Goal: Task Accomplishment & Management: Complete application form

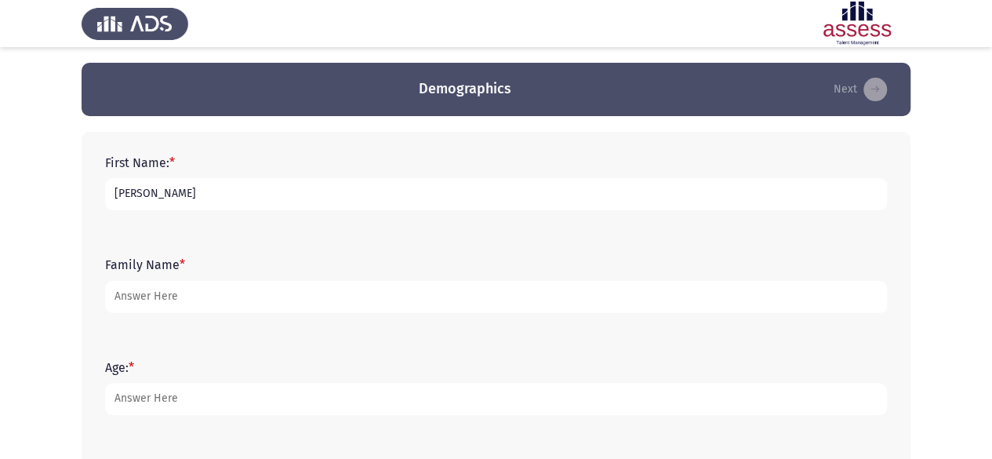
type input "[PERSON_NAME]"
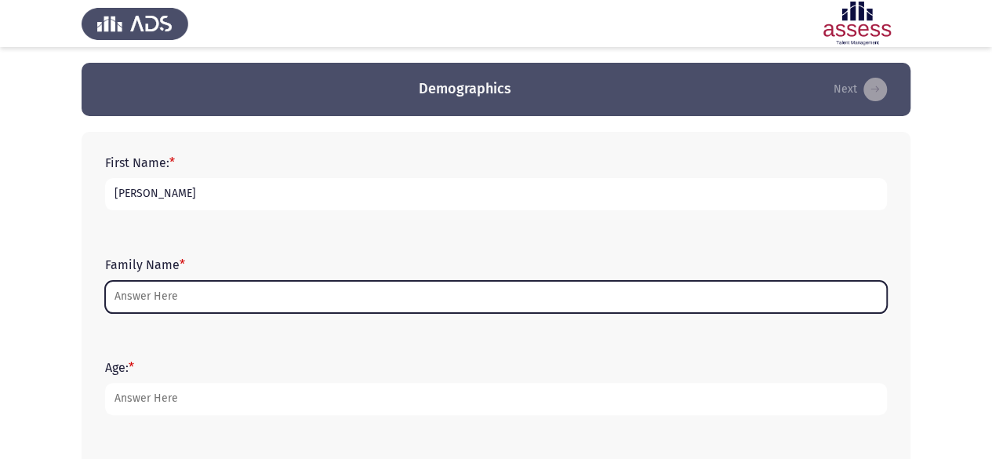
click at [227, 297] on input "Family Name *" at bounding box center [496, 297] width 782 height 32
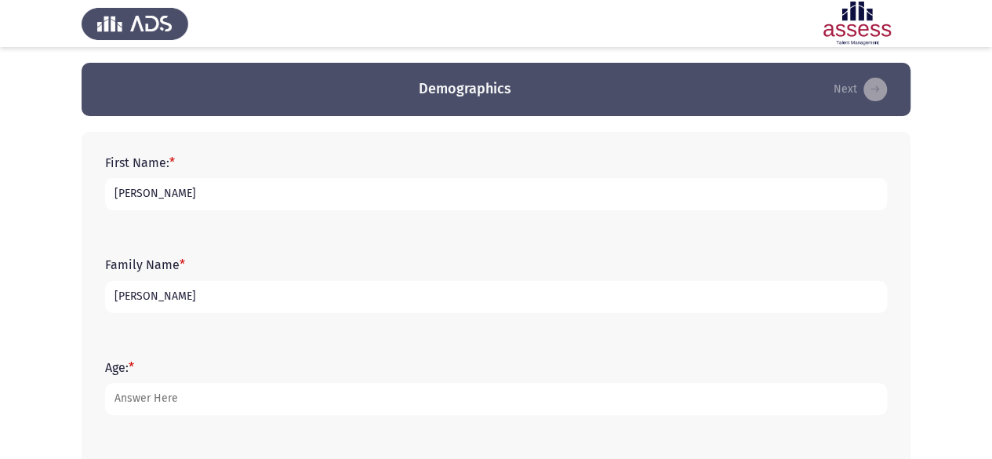
type input "[PERSON_NAME]"
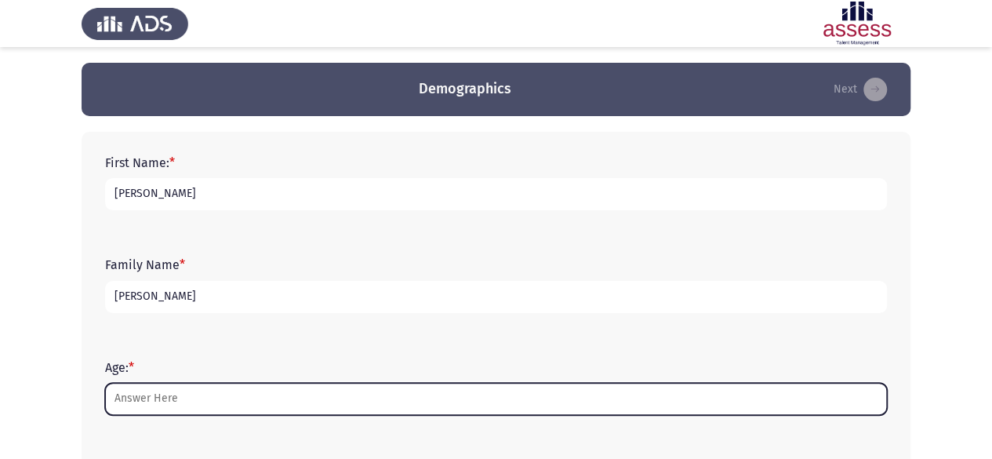
click at [196, 389] on input "Age: *" at bounding box center [496, 399] width 782 height 32
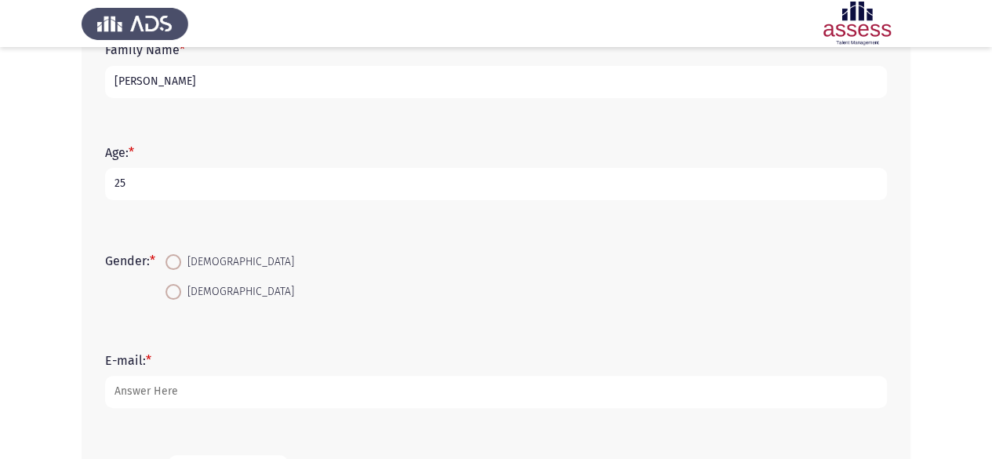
scroll to position [216, 0]
type input "25"
click at [173, 266] on span at bounding box center [174, 261] width 16 height 16
click at [173, 266] on input "[DEMOGRAPHIC_DATA]" at bounding box center [174, 261] width 16 height 16
radio input "true"
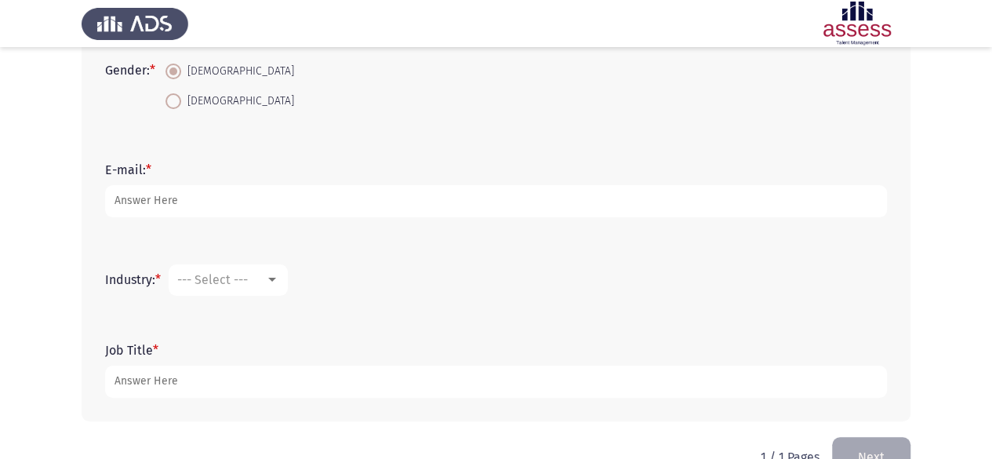
scroll to position [408, 0]
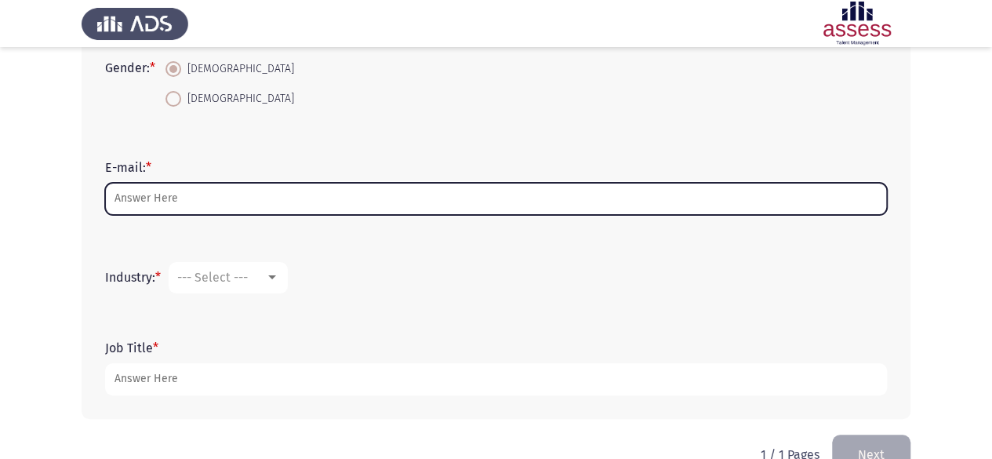
click at [206, 199] on input "E-mail: *" at bounding box center [496, 199] width 782 height 32
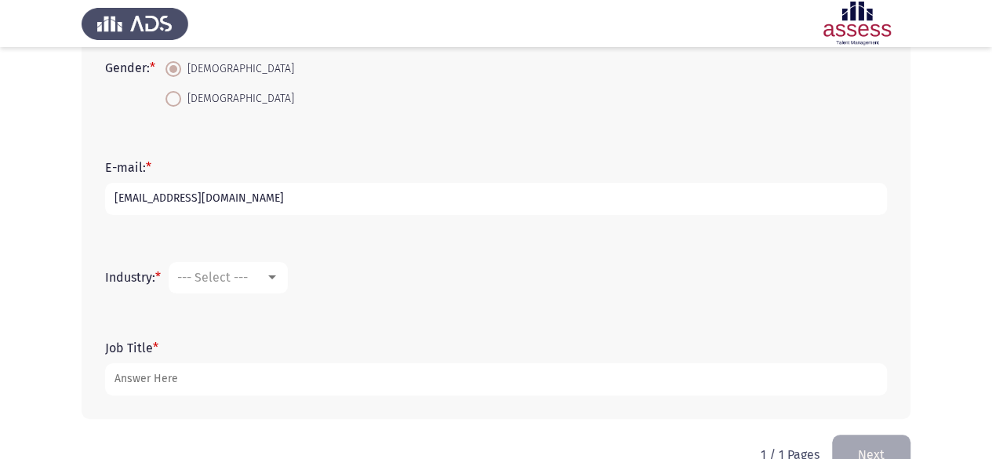
type input "[EMAIL_ADDRESS][DOMAIN_NAME]"
click at [50, 251] on app-assessment-container "Demographics Next First Name: * [PERSON_NAME] Family Name * [PERSON_NAME] Age: …" at bounding box center [496, 45] width 992 height 780
click at [217, 268] on mat-select "--- Select ---" at bounding box center [228, 277] width 119 height 31
click at [276, 277] on div at bounding box center [272, 277] width 8 height 4
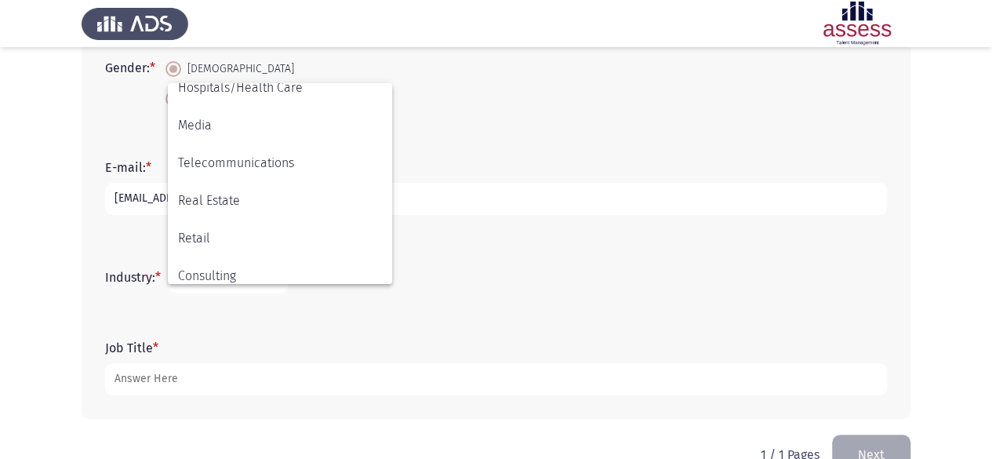
scroll to position [515, 0]
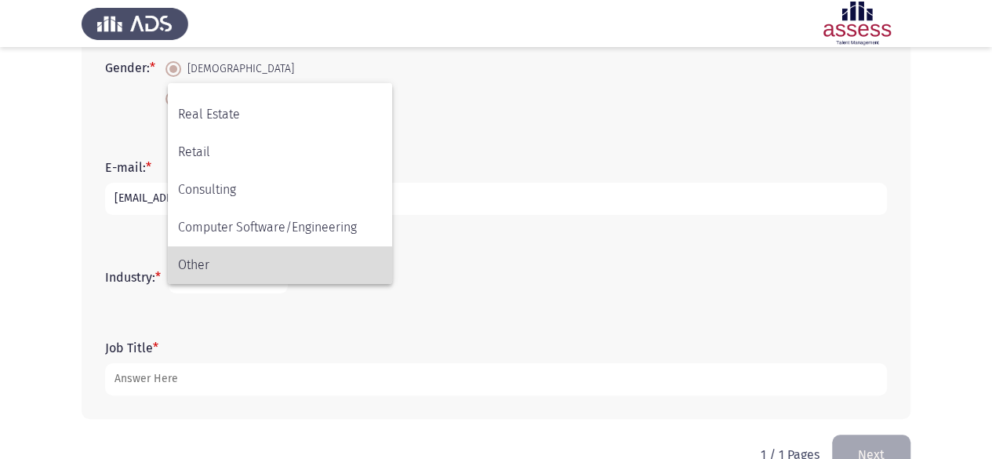
click at [259, 275] on span "Other" at bounding box center [280, 265] width 204 height 38
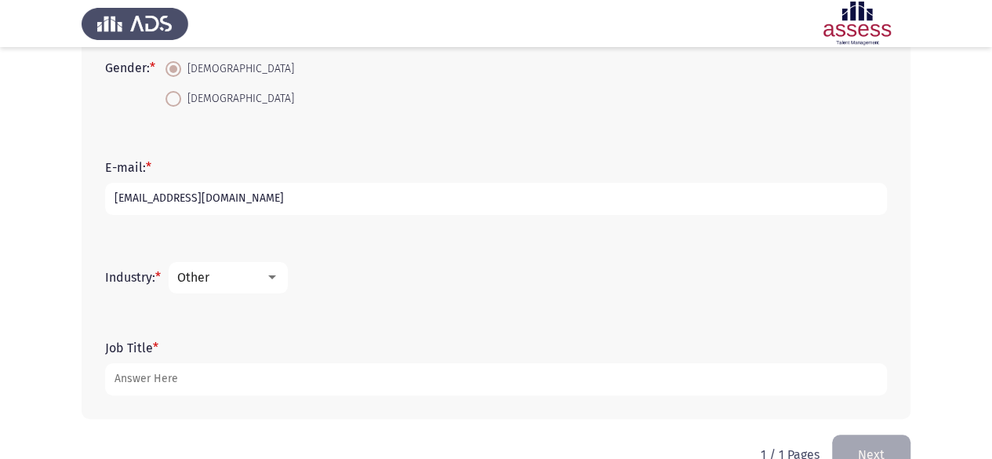
scroll to position [446, 0]
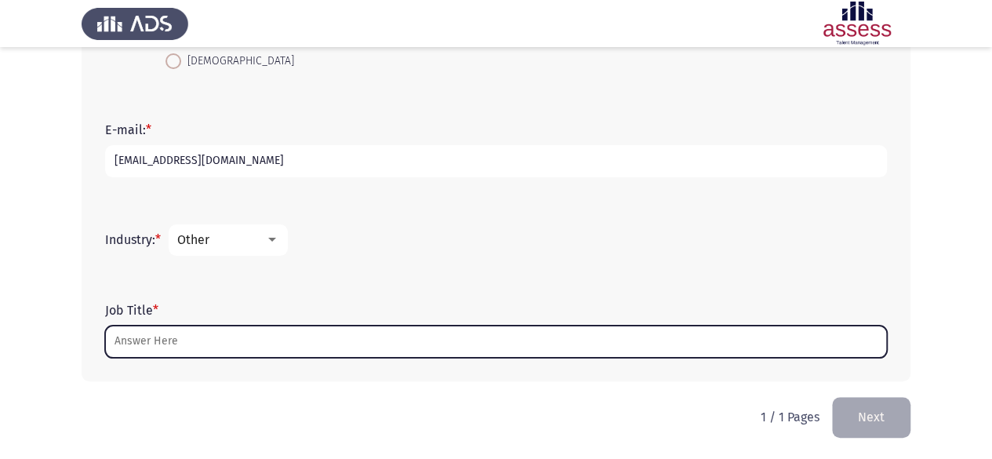
click at [195, 335] on input "Job Title *" at bounding box center [496, 342] width 782 height 32
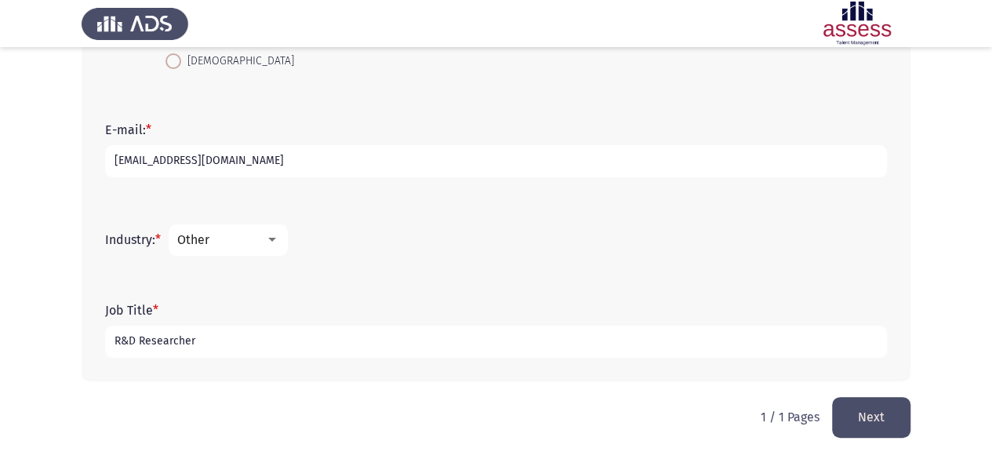
type input "R&D Researcher"
click at [858, 422] on button "Next" at bounding box center [871, 417] width 78 height 40
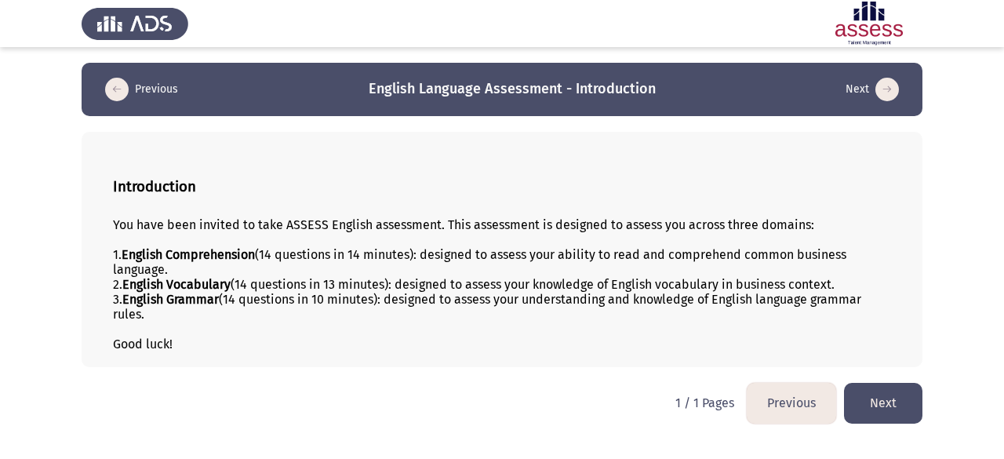
click at [879, 400] on button "Next" at bounding box center [883, 403] width 78 height 40
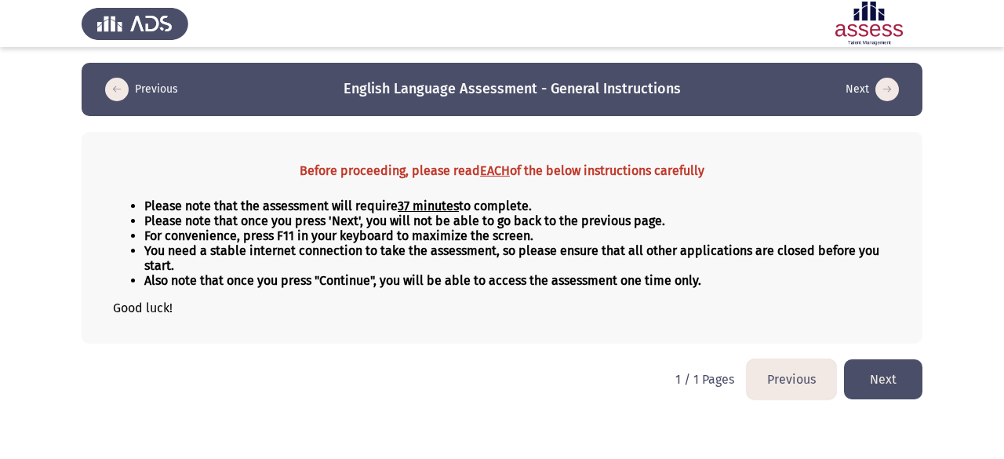
click at [877, 373] on button "Next" at bounding box center [883, 379] width 78 height 40
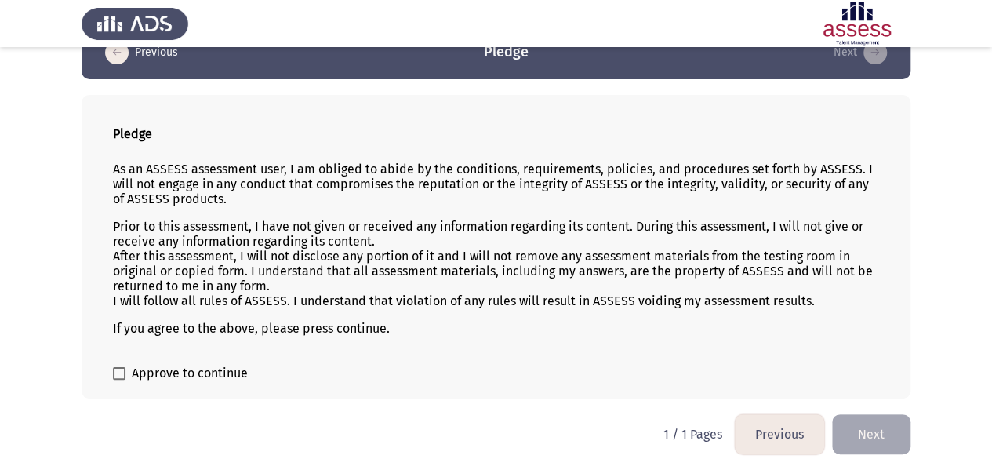
scroll to position [38, 0]
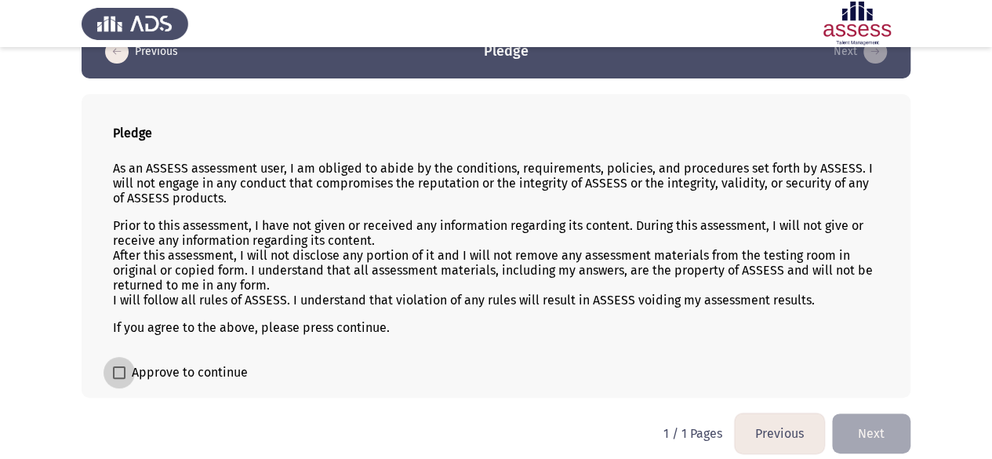
click at [122, 371] on span at bounding box center [119, 372] width 13 height 13
click at [119, 379] on input "Approve to continue" at bounding box center [118, 379] width 1 height 1
checkbox input "true"
click at [271, 363] on form "Approve to continue" at bounding box center [496, 372] width 766 height 19
click at [863, 424] on button "Next" at bounding box center [871, 433] width 78 height 40
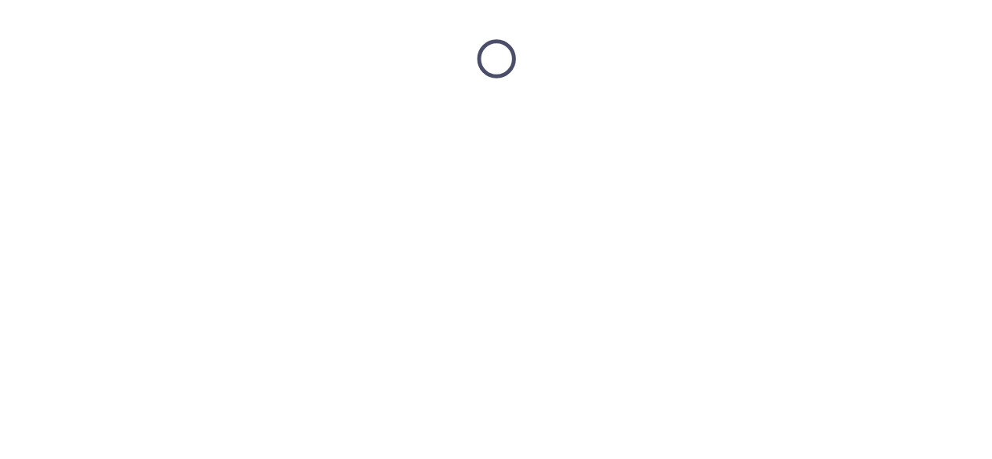
scroll to position [0, 0]
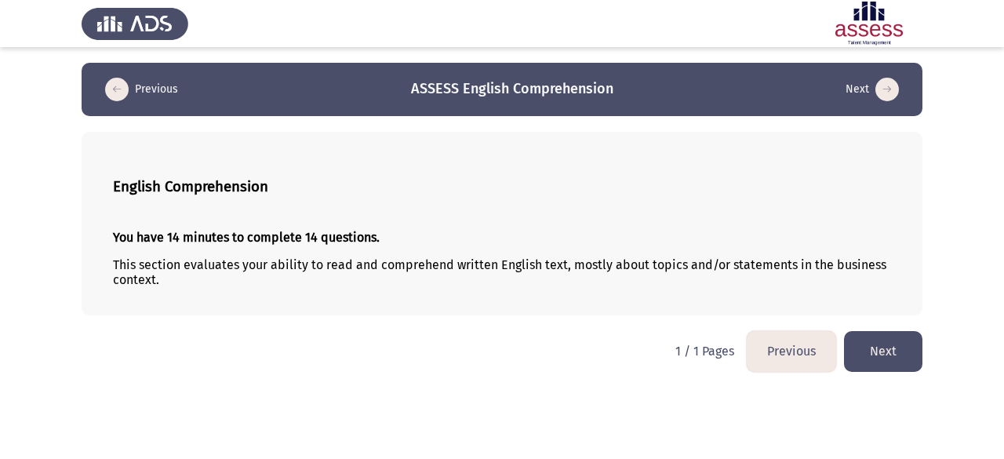
click at [872, 347] on button "Next" at bounding box center [883, 351] width 78 height 40
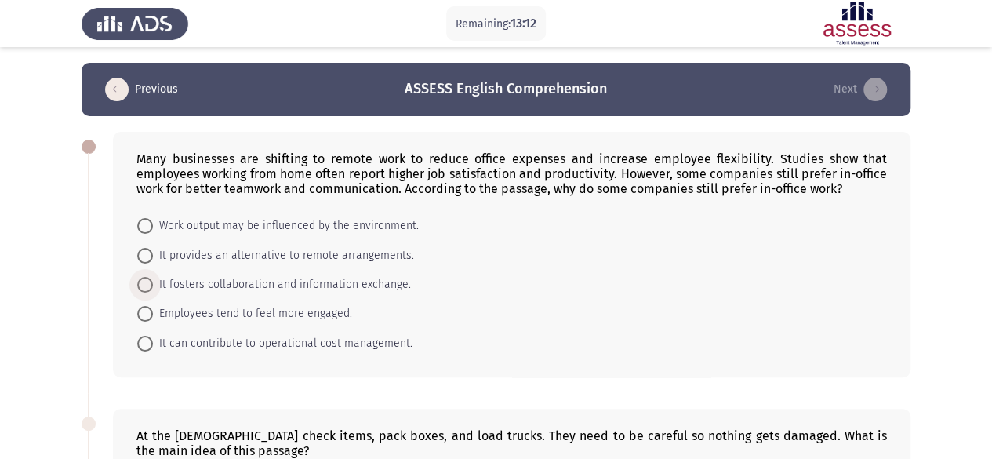
click at [146, 288] on span at bounding box center [145, 285] width 16 height 16
click at [146, 288] on input "It fosters collaboration and information exchange." at bounding box center [145, 285] width 16 height 16
radio input "true"
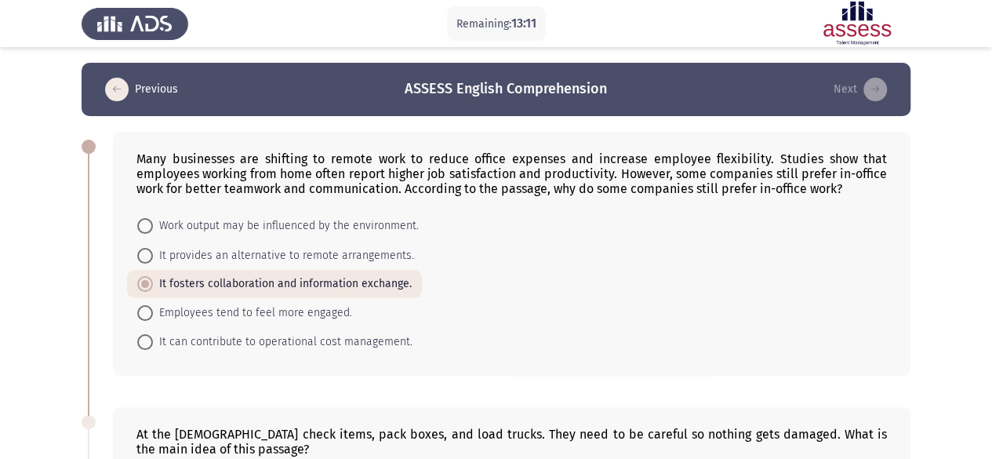
click at [108, 294] on div "Many businesses are shifting to remote work to reduce office expenses and incre…" at bounding box center [496, 253] width 829 height 275
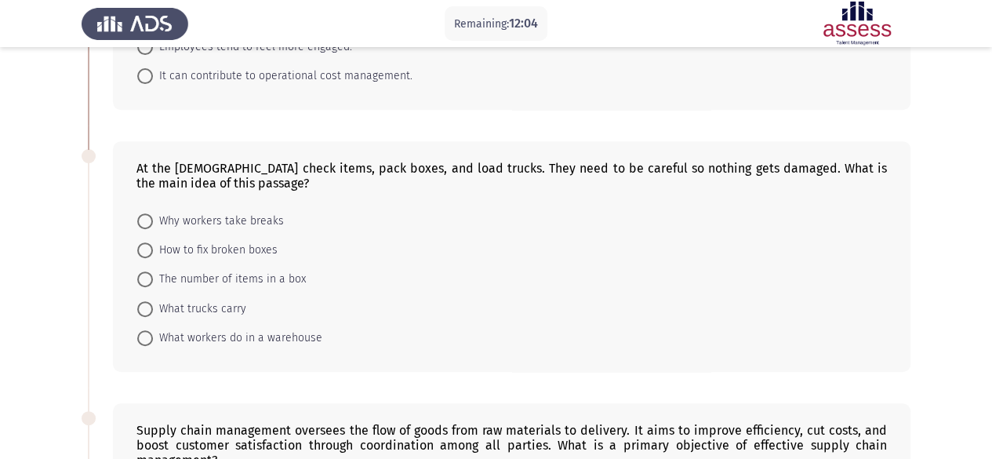
scroll to position [289, 0]
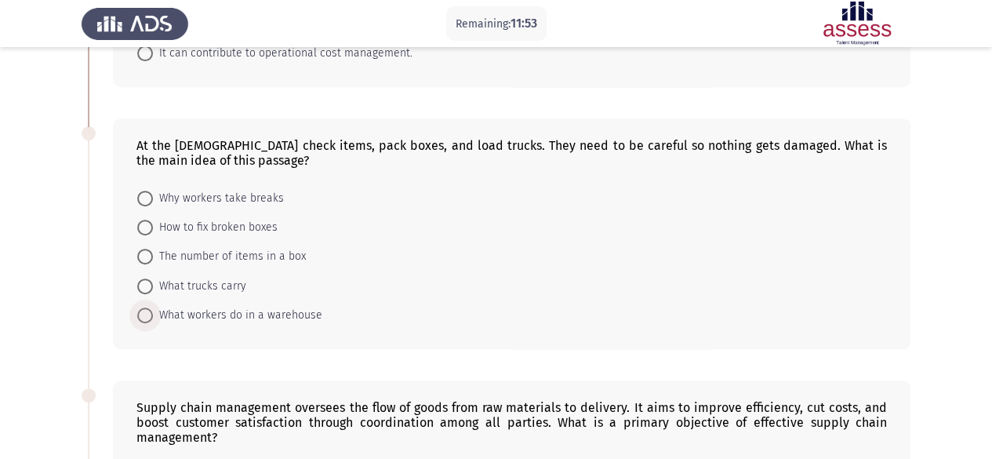
click at [144, 313] on span at bounding box center [145, 316] width 16 height 16
click at [144, 313] on input "What workers do in a warehouse" at bounding box center [145, 316] width 16 height 16
radio input "true"
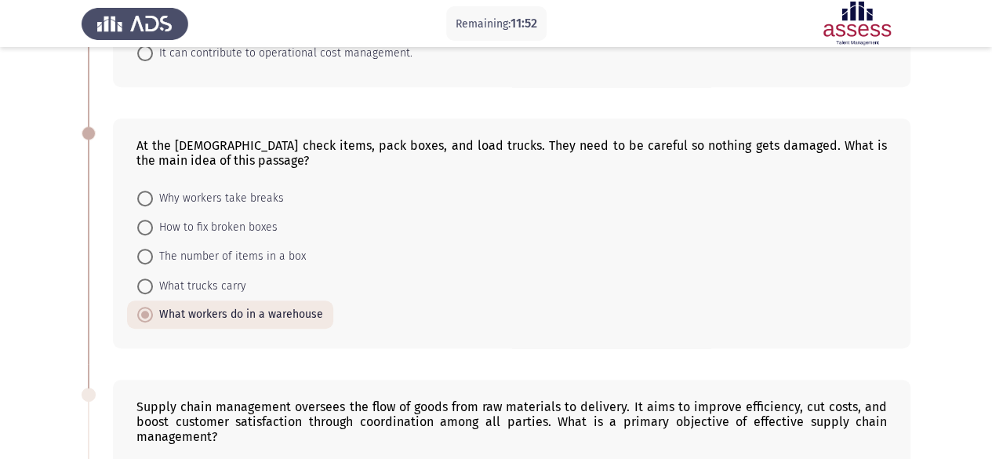
click at [113, 308] on div "At the [DEMOGRAPHIC_DATA] check items, pack boxes, and load trucks. They need t…" at bounding box center [512, 232] width 798 height 229
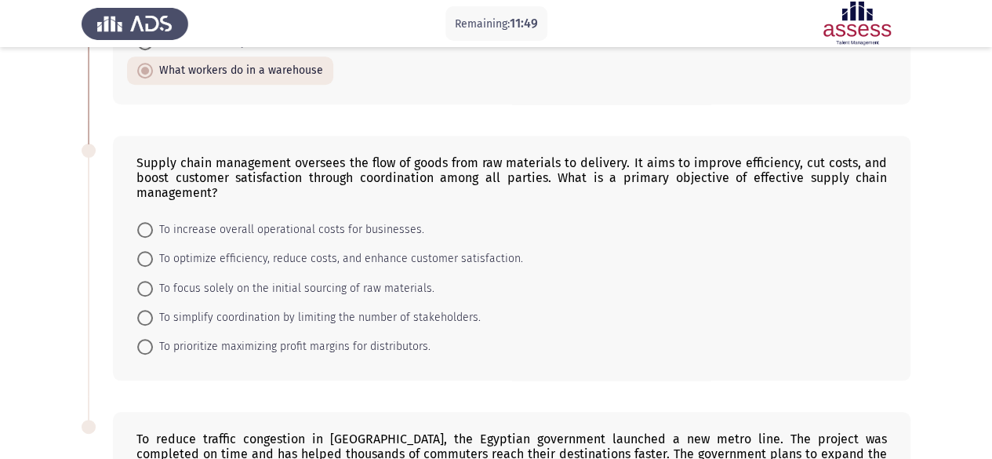
scroll to position [533, 0]
click at [149, 250] on span at bounding box center [145, 258] width 16 height 16
click at [149, 250] on input "To optimize efficiency, reduce costs, and enhance customer satisfaction." at bounding box center [145, 258] width 16 height 16
radio input "true"
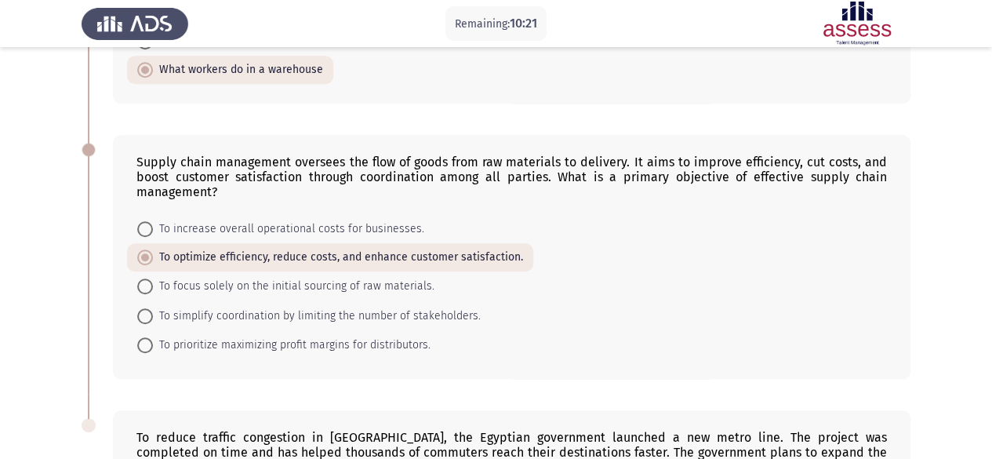
click at [116, 260] on div "Supply chain management oversees the flow of goods from raw materials to delive…" at bounding box center [512, 257] width 798 height 244
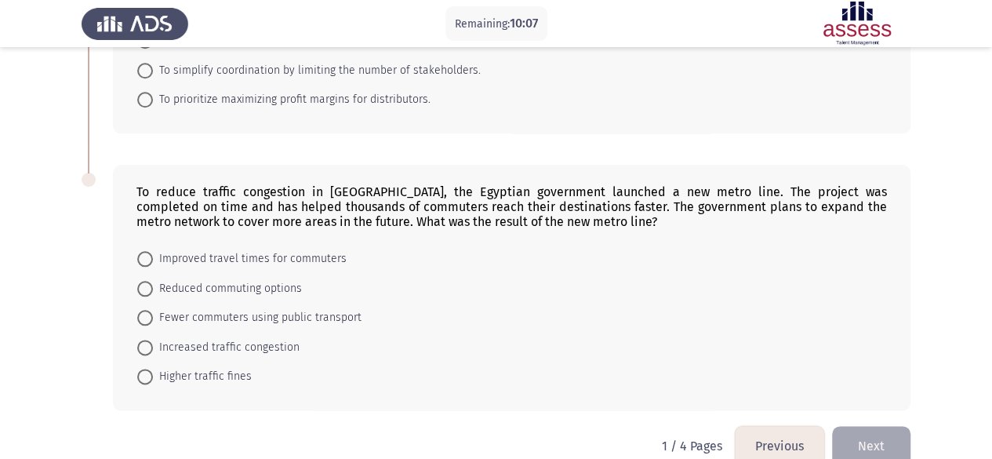
scroll to position [800, 0]
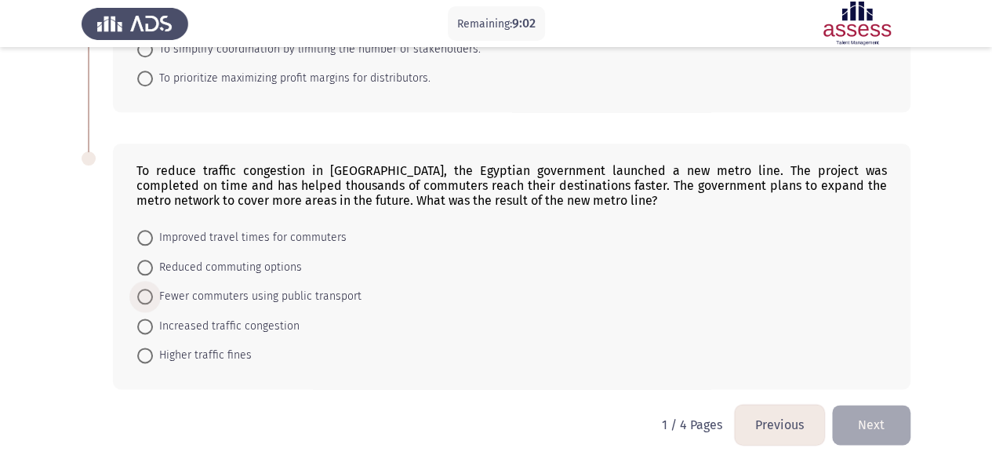
click at [144, 291] on span at bounding box center [145, 297] width 16 height 16
click at [144, 291] on input "Fewer commuters using public transport" at bounding box center [145, 297] width 16 height 16
radio input "true"
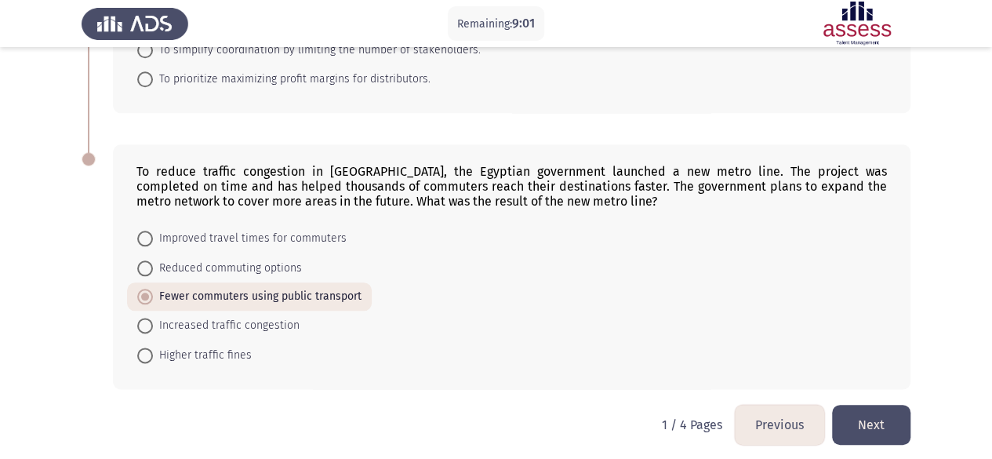
click at [96, 292] on div "To reduce traffic congestion in [GEOGRAPHIC_DATA], the Egyptian government laun…" at bounding box center [496, 266] width 829 height 275
click at [147, 231] on span at bounding box center [145, 239] width 16 height 16
click at [147, 231] on input "Improved travel times for commuters" at bounding box center [145, 239] width 16 height 16
radio input "true"
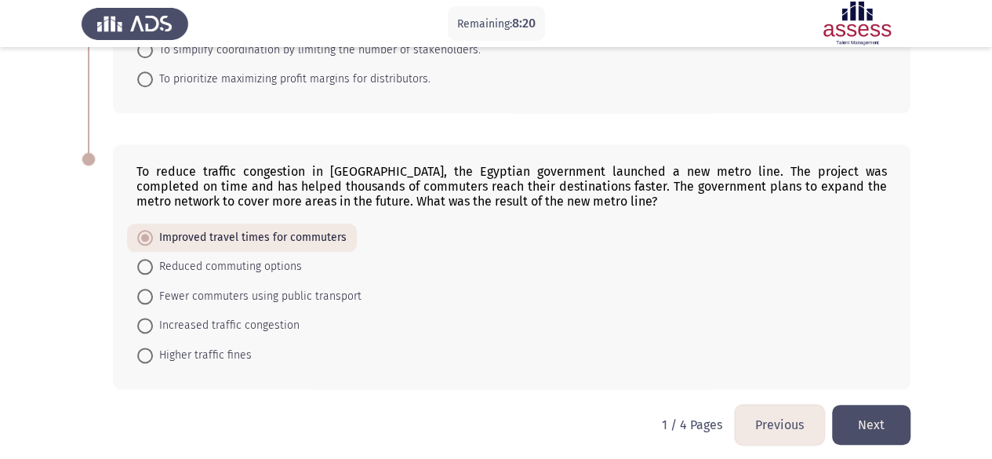
click at [876, 415] on button "Next" at bounding box center [871, 425] width 78 height 40
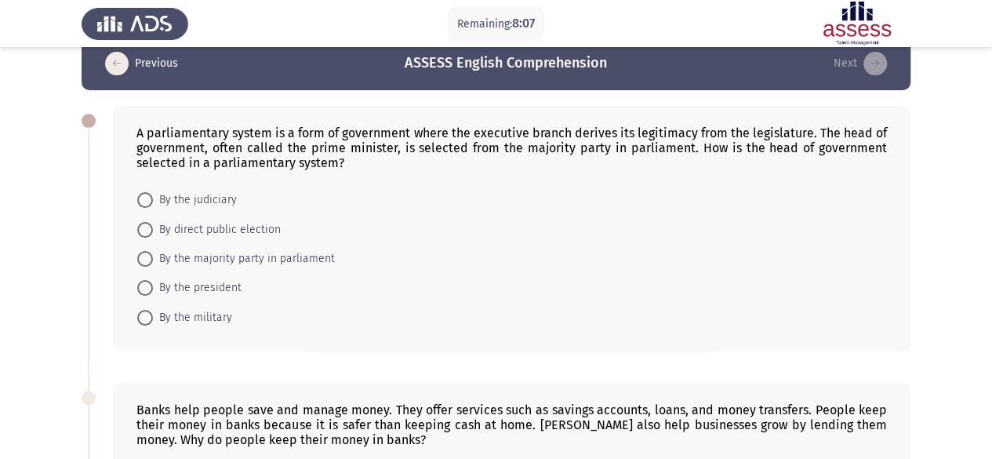
scroll to position [27, 0]
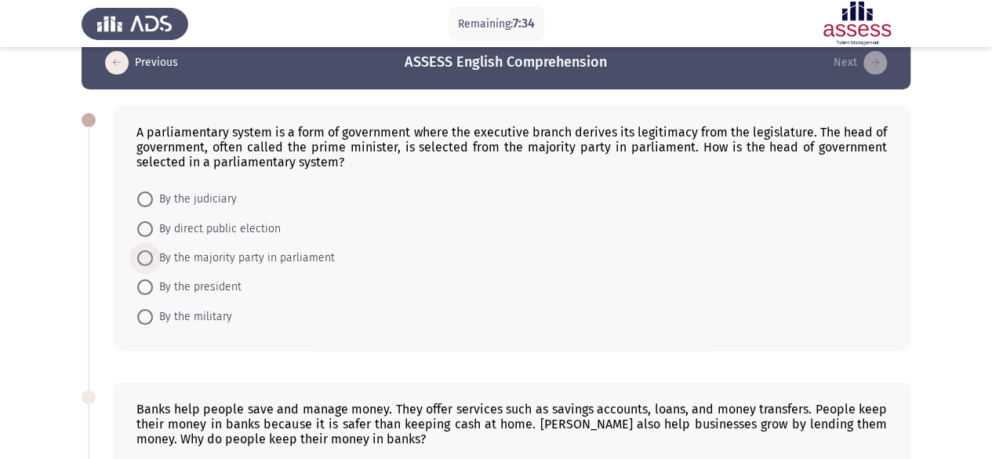
click at [139, 253] on span at bounding box center [145, 258] width 16 height 16
click at [139, 253] on input "By the majority party in parliament" at bounding box center [145, 258] width 16 height 16
radio input "true"
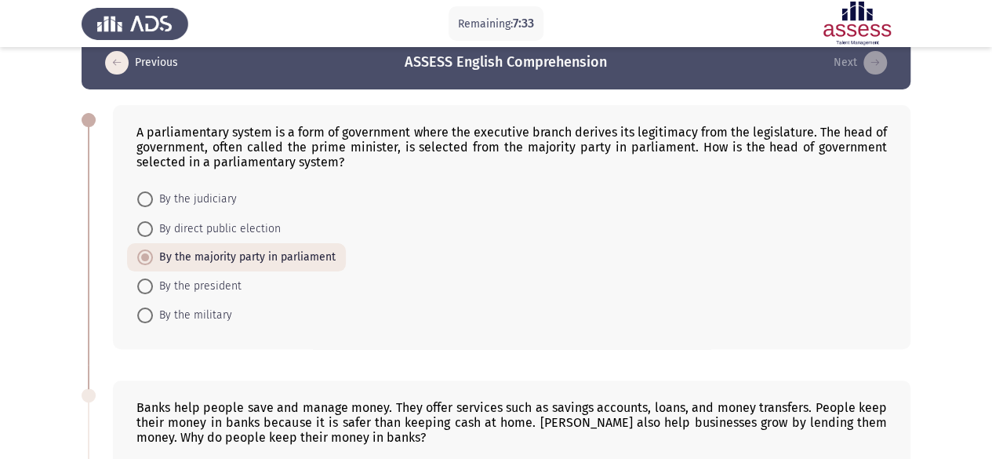
click at [100, 264] on div "A parliamentary system is a form of government where the executive branch deriv…" at bounding box center [496, 226] width 829 height 275
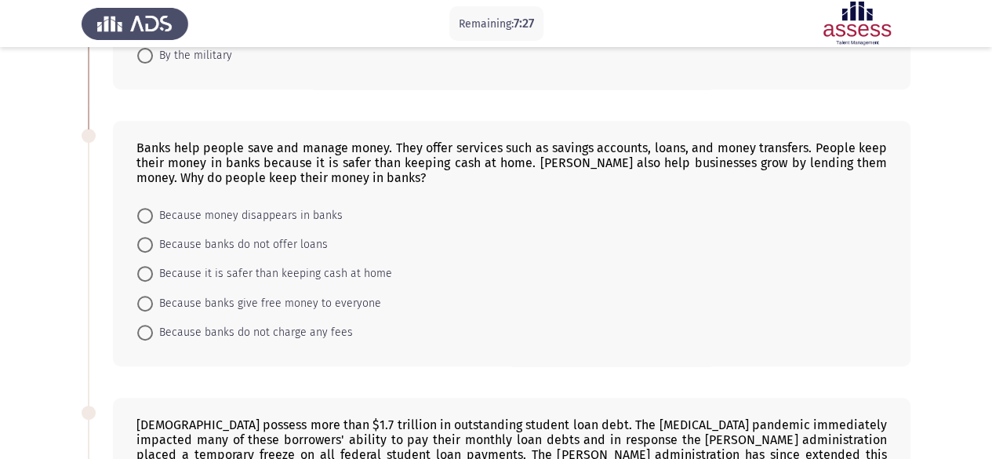
scroll to position [287, 0]
click at [195, 268] on span "Because it is safer than keeping cash at home" at bounding box center [272, 273] width 239 height 19
click at [153, 268] on input "Because it is safer than keeping cash at home" at bounding box center [145, 273] width 16 height 16
radio input "true"
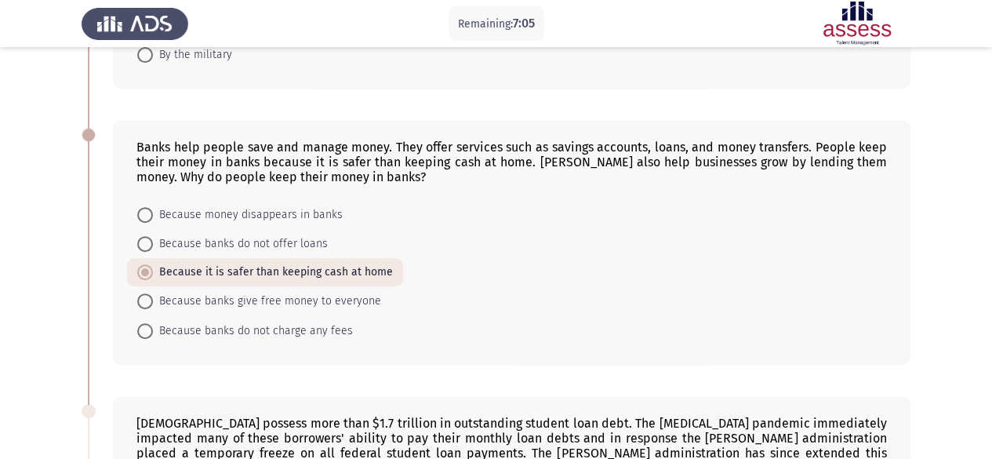
click at [108, 275] on div "Banks help people save and manage money. They offer services such as savings ac…" at bounding box center [496, 241] width 829 height 275
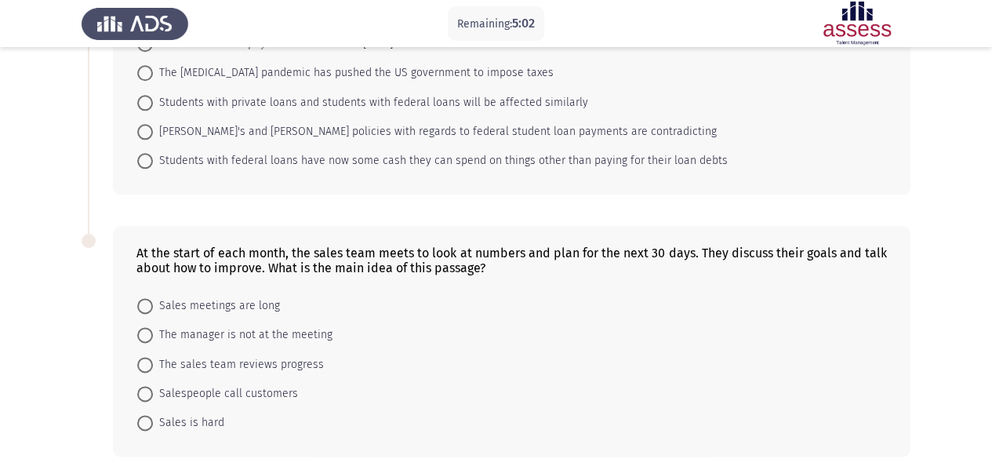
scroll to position [889, 0]
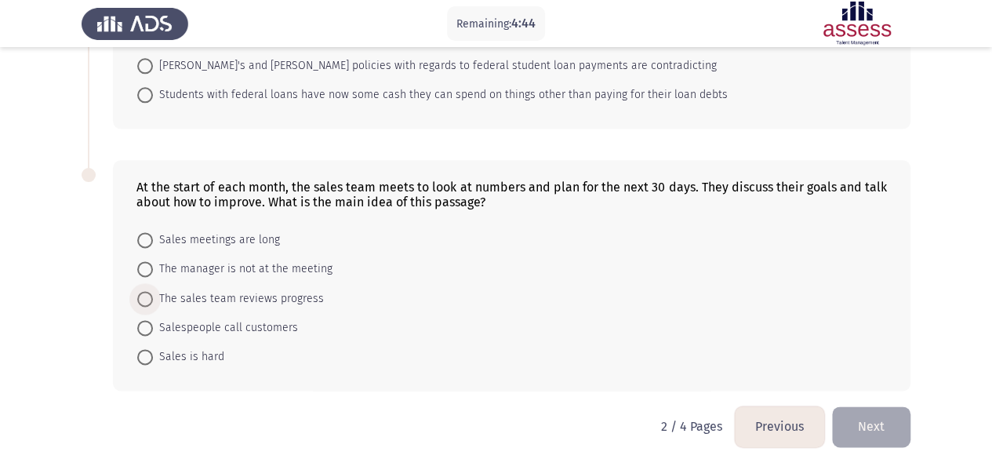
click at [144, 291] on span at bounding box center [145, 299] width 16 height 16
click at [144, 291] on input "The sales team reviews progress" at bounding box center [145, 299] width 16 height 16
radio input "true"
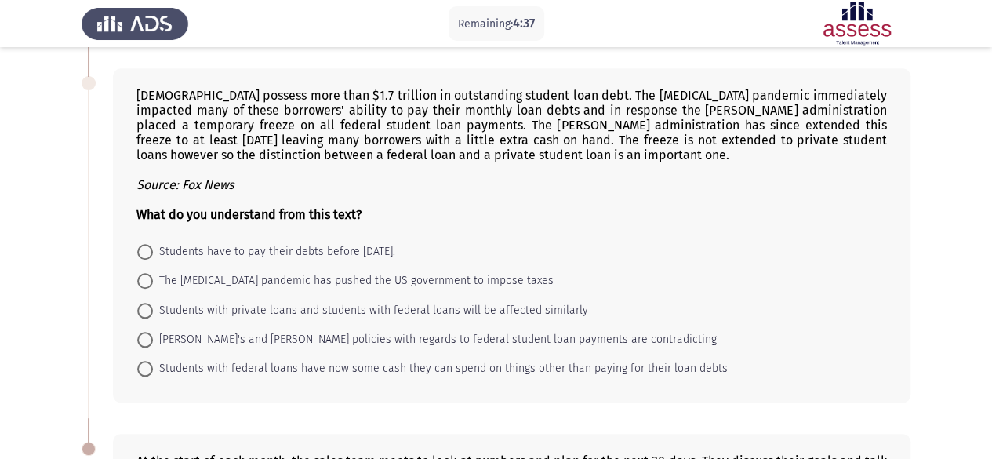
scroll to position [610, 0]
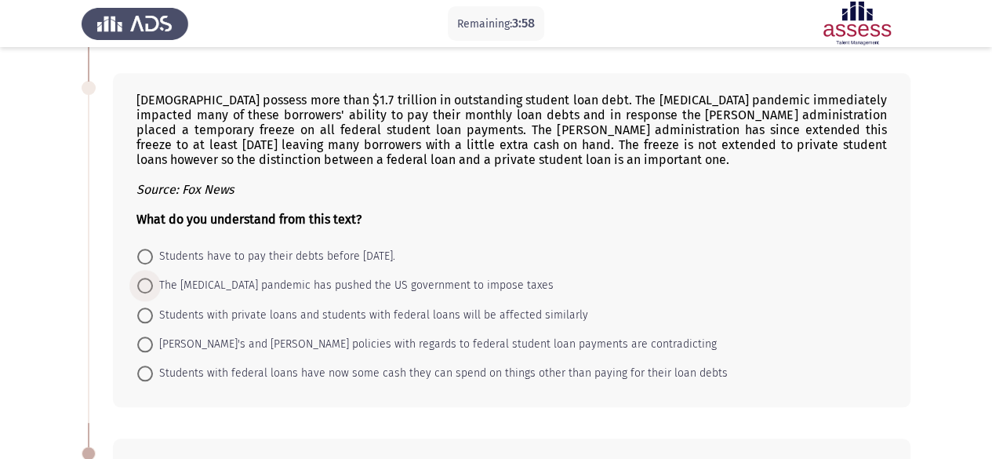
click at [140, 278] on span at bounding box center [145, 286] width 16 height 16
click at [140, 278] on input "The [MEDICAL_DATA] pandemic has pushed the US government to impose taxes" at bounding box center [145, 286] width 16 height 16
radio input "true"
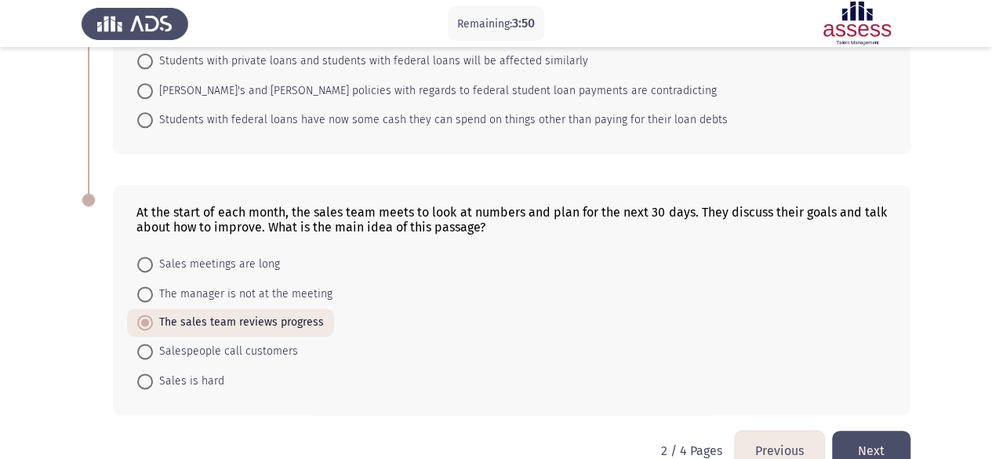
scroll to position [887, 0]
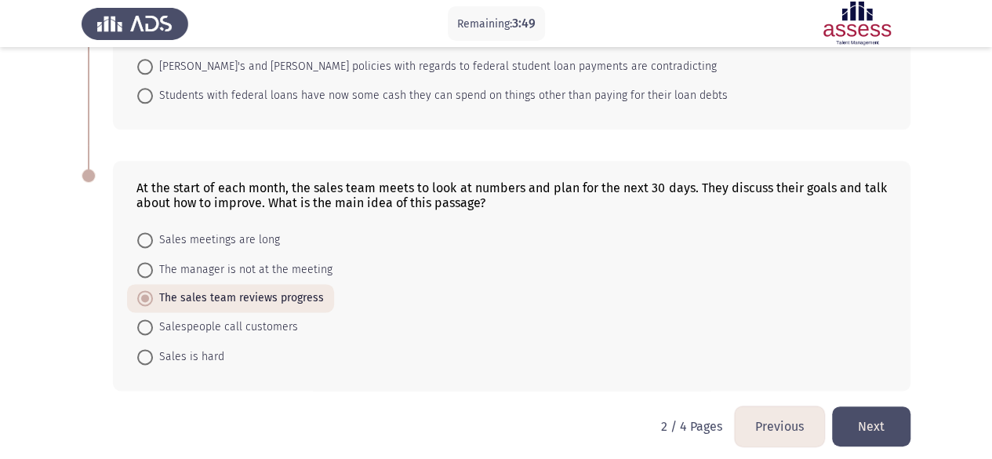
click at [877, 417] on button "Next" at bounding box center [871, 426] width 78 height 40
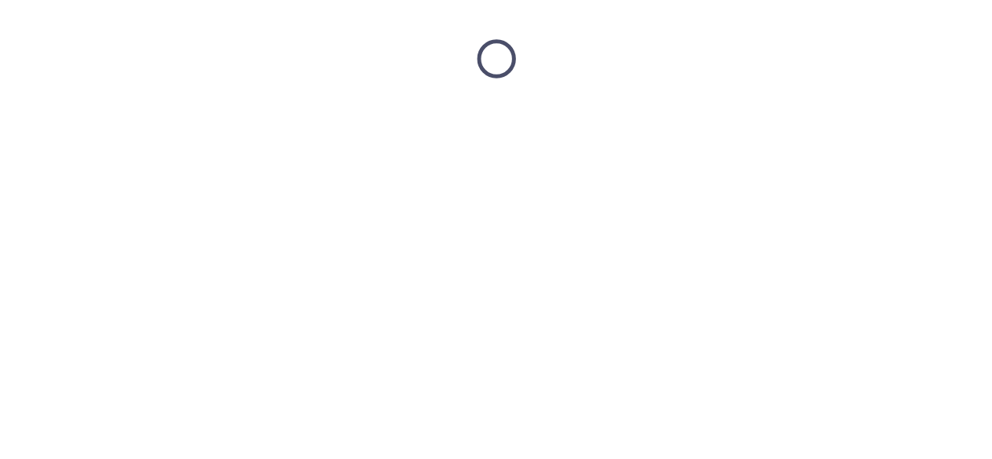
scroll to position [0, 0]
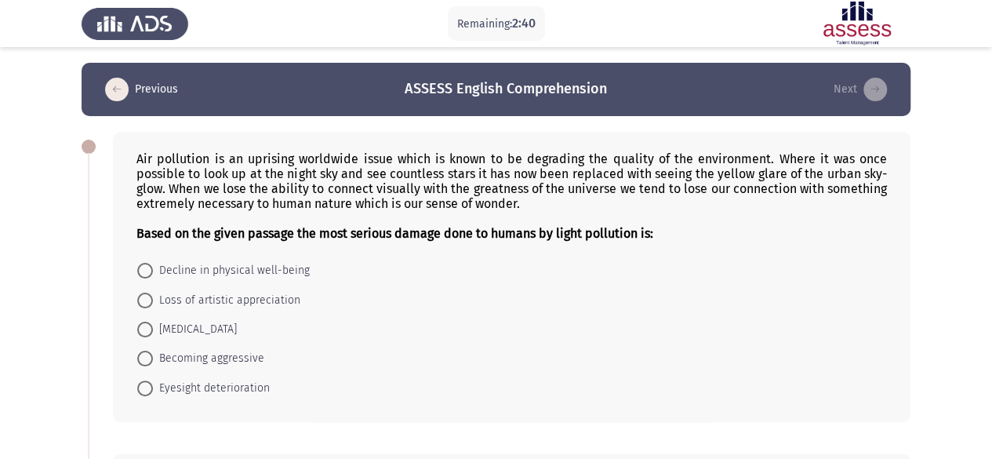
click at [144, 293] on span at bounding box center [145, 301] width 16 height 16
click at [144, 293] on input "Loss of artistic appreciation" at bounding box center [145, 301] width 16 height 16
radio input "true"
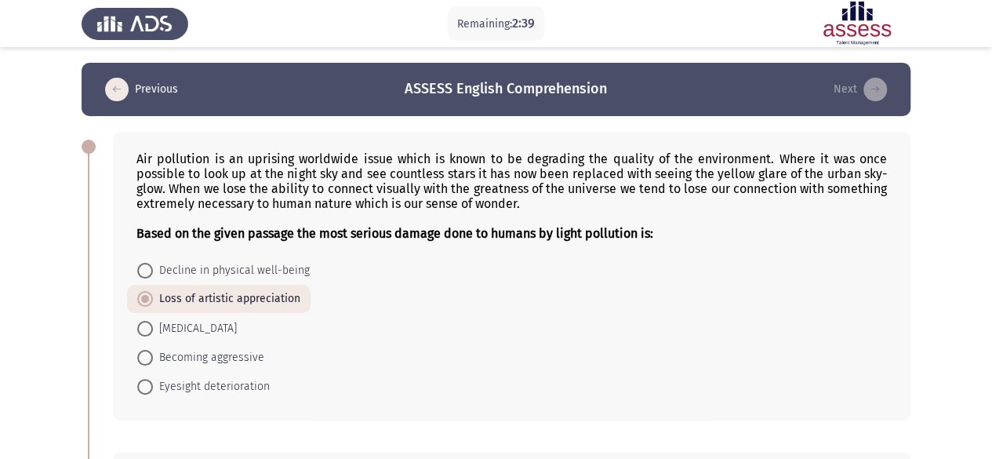
click at [440, 308] on form "Decline in physical well-being Loss of artistic appreciation [MEDICAL_DATA] Bec…" at bounding box center [511, 328] width 751 height 145
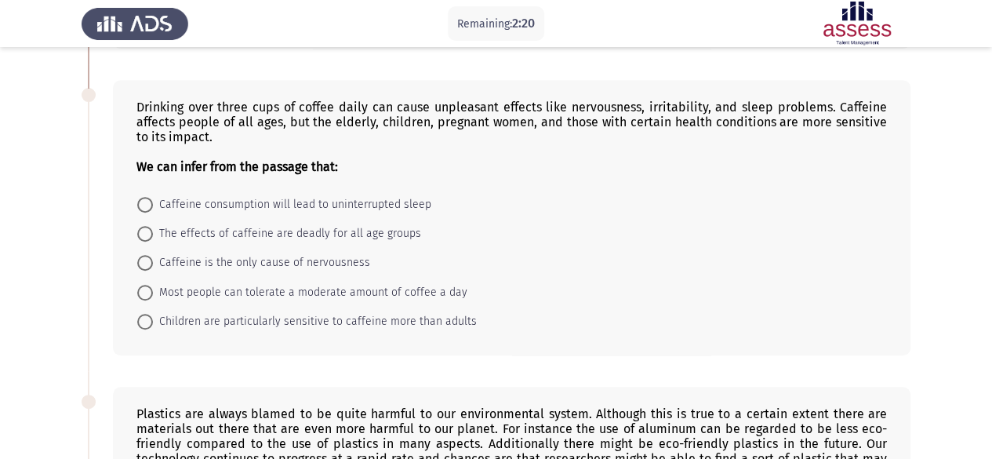
scroll to position [377, 0]
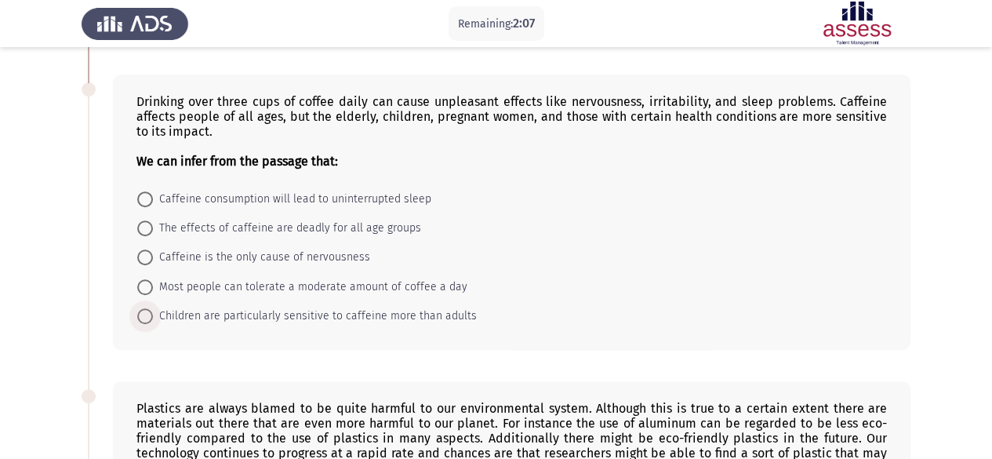
click at [182, 307] on span "Children are particularly sensitive to caffeine more than adults" at bounding box center [315, 316] width 324 height 19
click at [153, 308] on input "Children are particularly sensitive to caffeine more than adults" at bounding box center [145, 316] width 16 height 16
radio input "true"
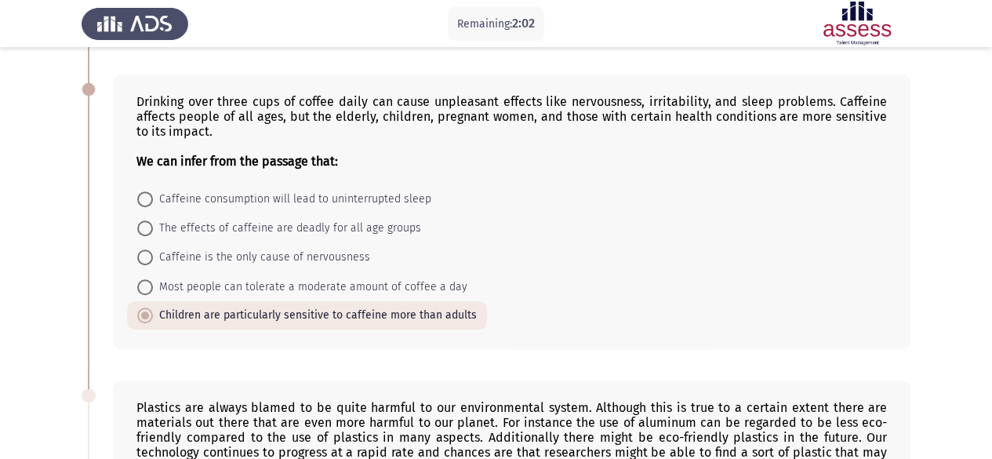
click at [199, 355] on div "Drinking over three cups of coffee daily can cause unpleasant effects like nerv…" at bounding box center [496, 211] width 829 height 305
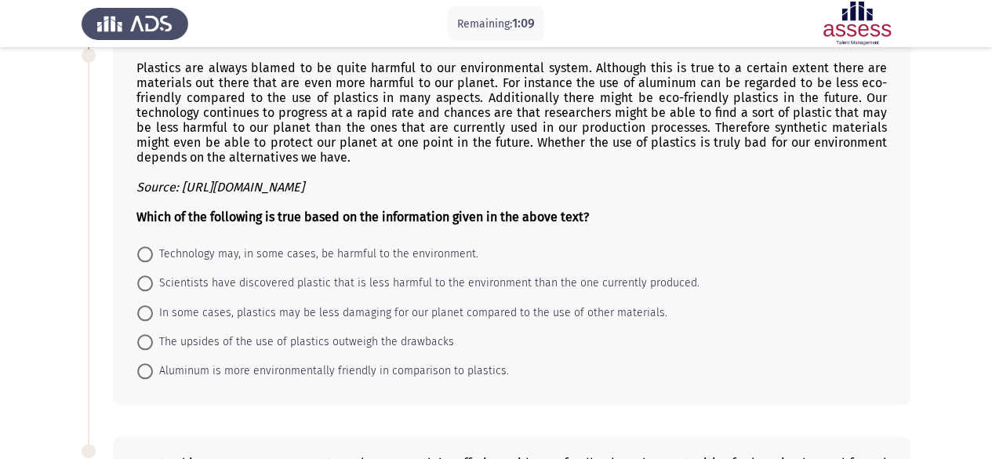
scroll to position [733, 0]
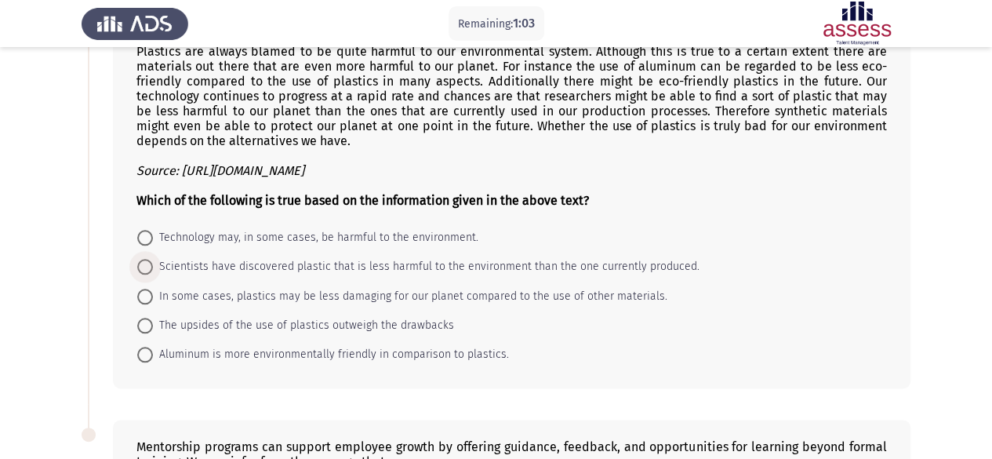
click at [149, 260] on span at bounding box center [145, 267] width 16 height 16
click at [149, 260] on input "Scientists have discovered plastic that is less harmful to the environment than…" at bounding box center [145, 267] width 16 height 16
radio input "true"
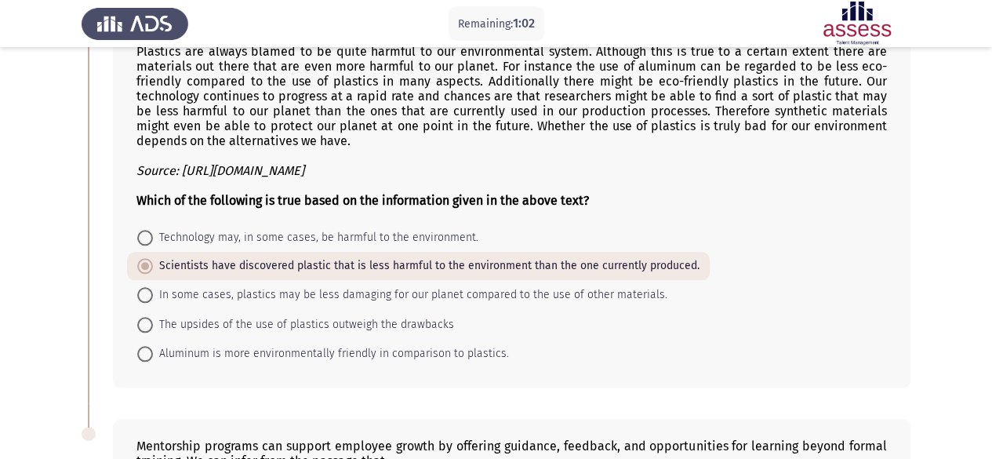
click at [95, 269] on div "Plastics are always blamed to be quite harmful to our environmental system. Alt…" at bounding box center [496, 206] width 829 height 395
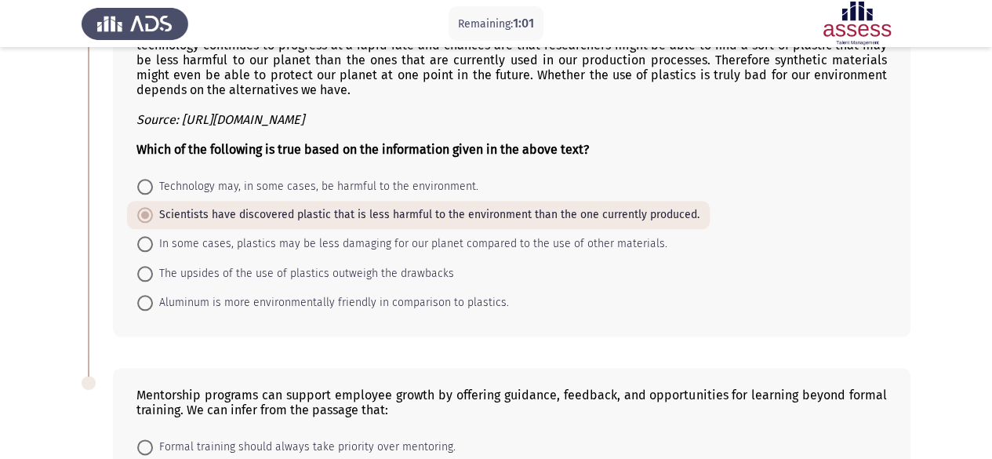
scroll to position [787, 0]
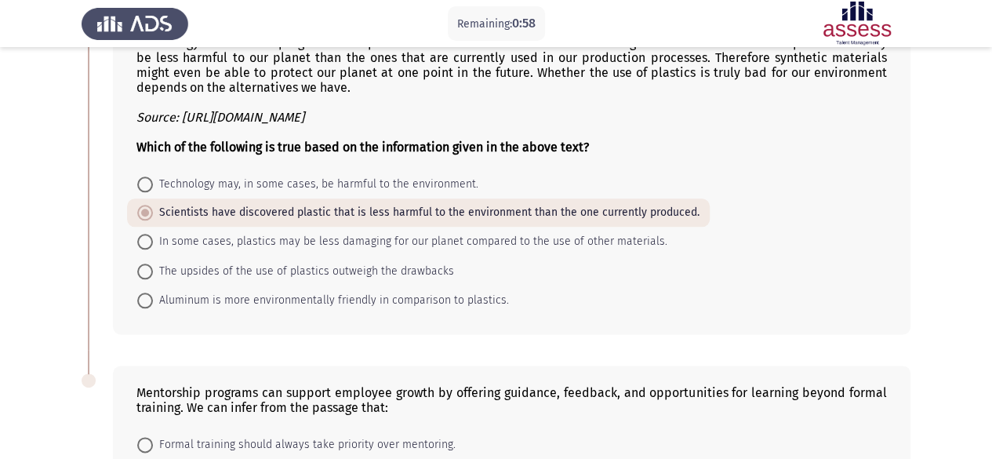
click at [140, 234] on span at bounding box center [145, 242] width 16 height 16
click at [140, 234] on input "In some cases, plastics may be less damaging for our planet compared to the use…" at bounding box center [145, 242] width 16 height 16
radio input "true"
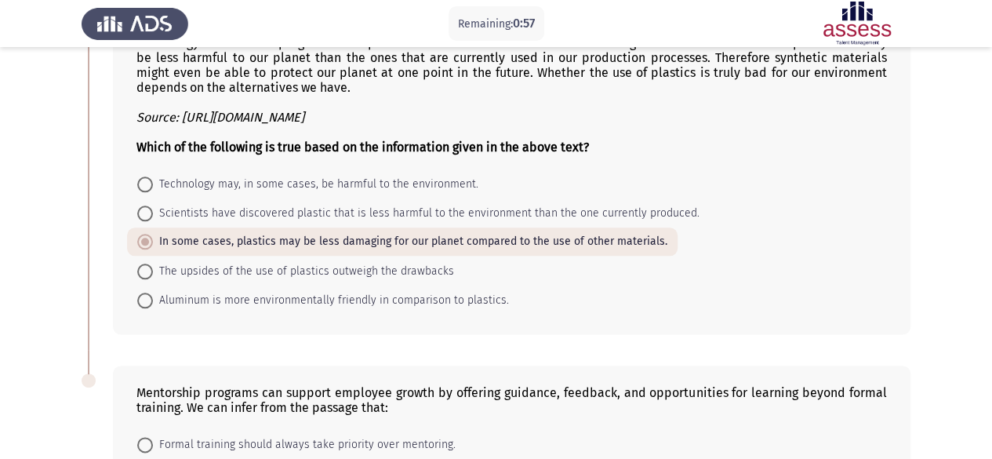
click at [119, 244] on div "Plastics are always blamed to be quite harmful to our environmental system. Alt…" at bounding box center [512, 152] width 798 height 363
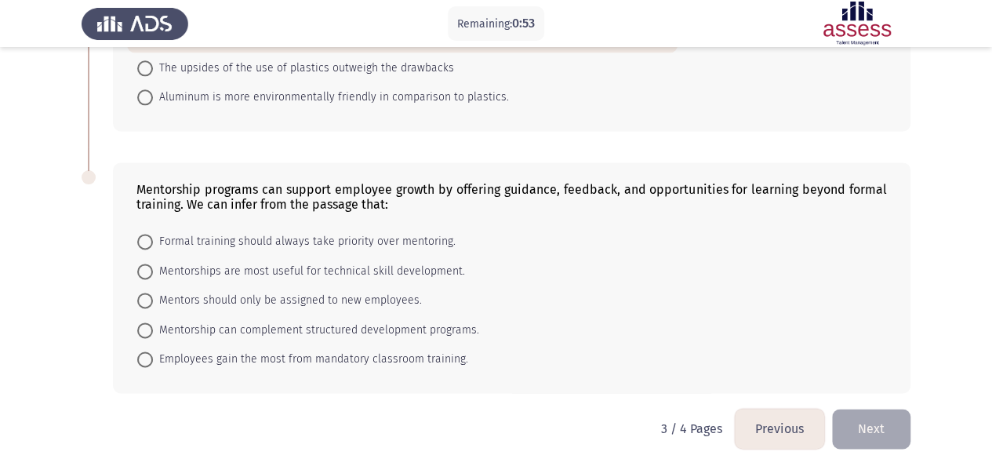
scroll to position [991, 0]
click at [144, 263] on span at bounding box center [145, 271] width 16 height 16
click at [144, 263] on input "Mentorships are most useful for technical skill development." at bounding box center [145, 271] width 16 height 16
radio input "true"
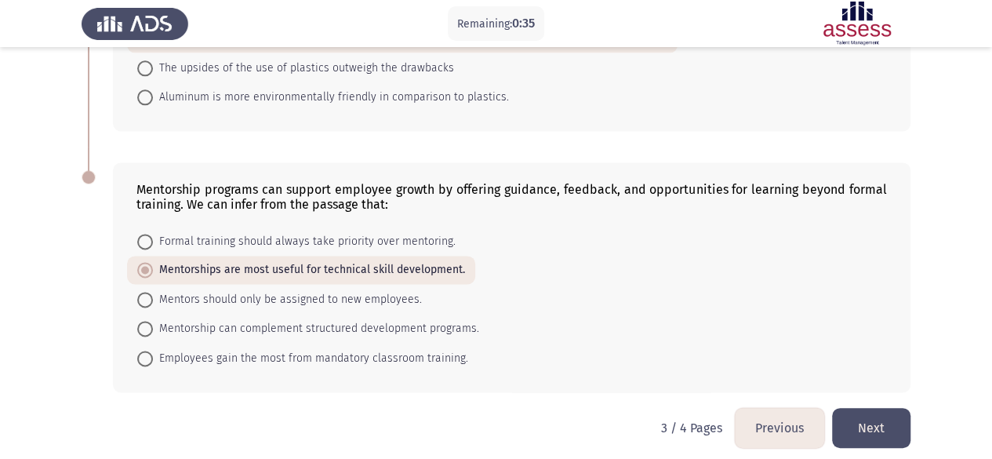
click at [296, 379] on div "Mentorship programs can support employee growth by offering guidance, feedback,…" at bounding box center [512, 276] width 798 height 229
click at [148, 321] on span at bounding box center [145, 329] width 16 height 16
click at [148, 321] on input "Mentorship can complement structured development programs." at bounding box center [145, 329] width 16 height 16
radio input "true"
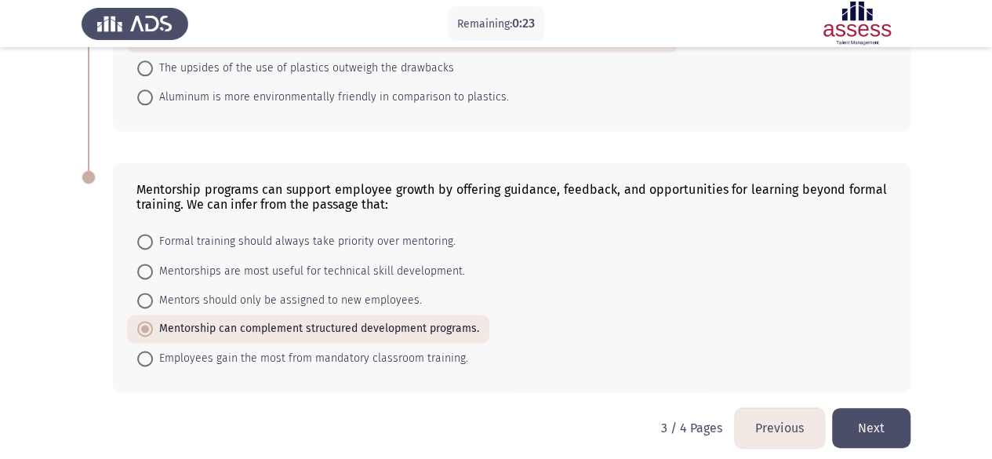
click at [897, 419] on button "Next" at bounding box center [871, 428] width 78 height 40
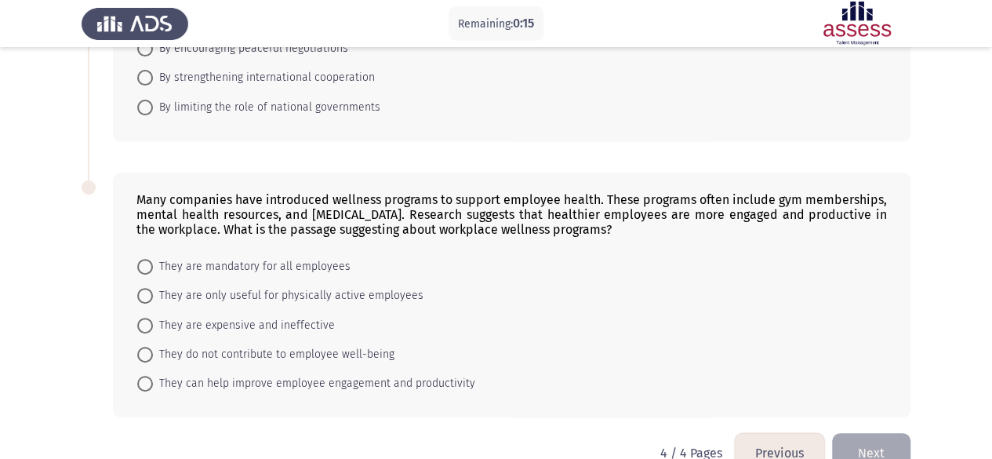
scroll to position [252, 0]
click at [145, 292] on span at bounding box center [145, 295] width 16 height 16
click at [145, 292] on input "They are only useful for physically active employees" at bounding box center [145, 295] width 16 height 16
radio input "true"
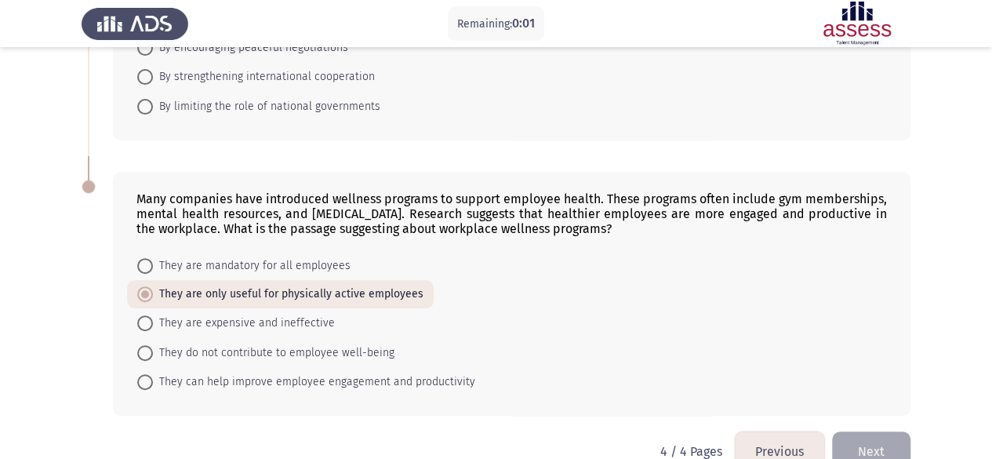
click at [150, 377] on span at bounding box center [145, 382] width 16 height 16
click at [150, 377] on input "They can help improve employee engagement and productivity" at bounding box center [145, 382] width 16 height 16
radio input "true"
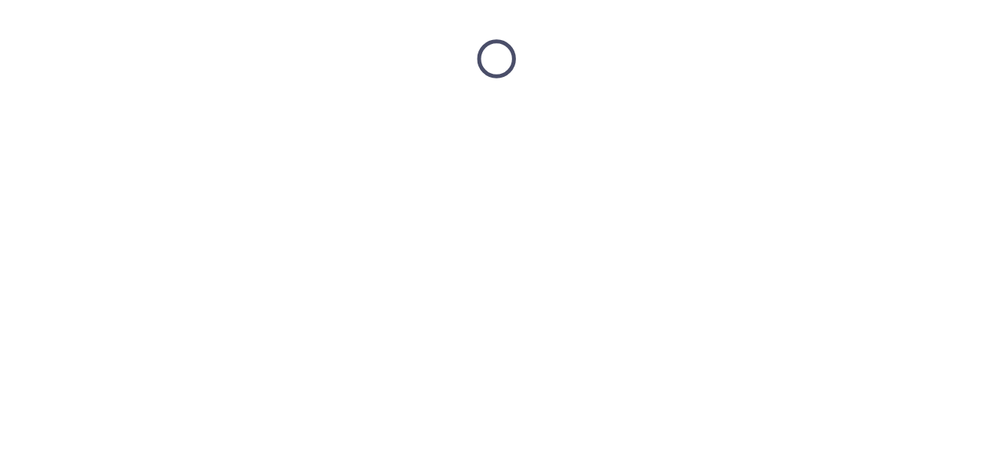
scroll to position [0, 0]
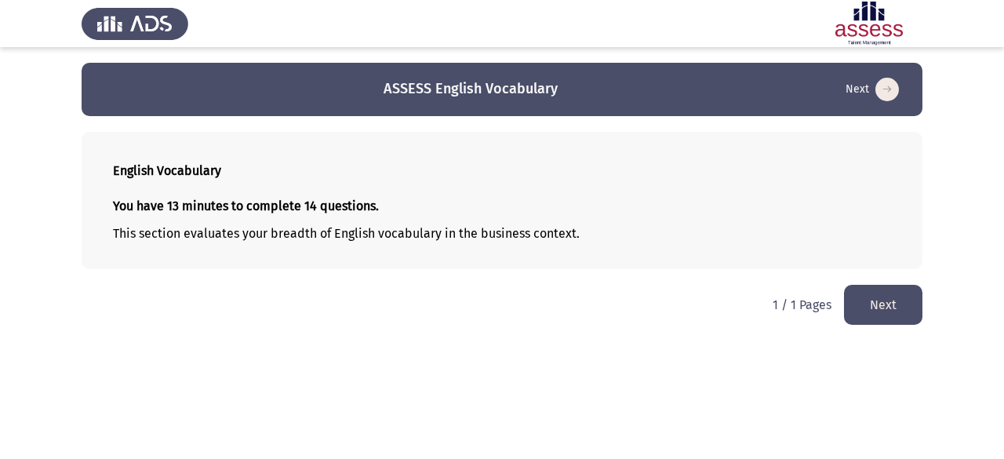
click at [884, 307] on button "Next" at bounding box center [883, 305] width 78 height 40
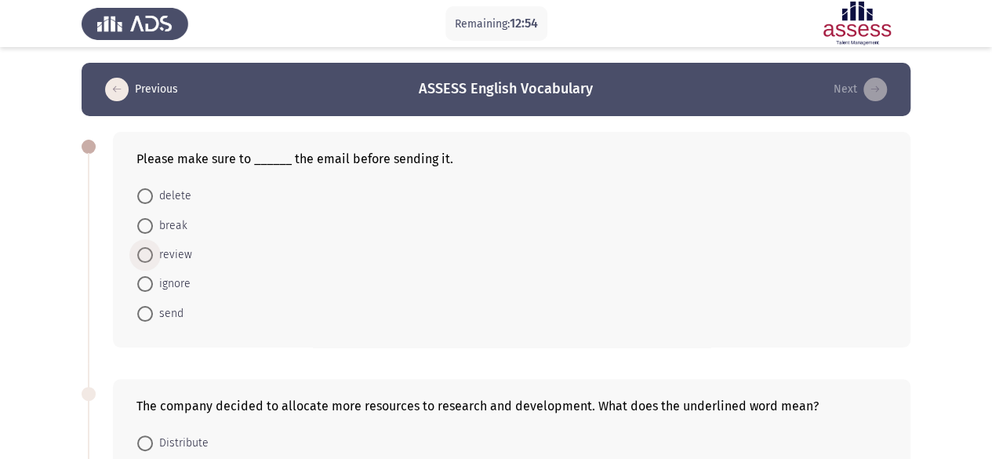
click at [148, 255] on span at bounding box center [145, 255] width 16 height 16
click at [148, 255] on input "review" at bounding box center [145, 255] width 16 height 16
radio input "true"
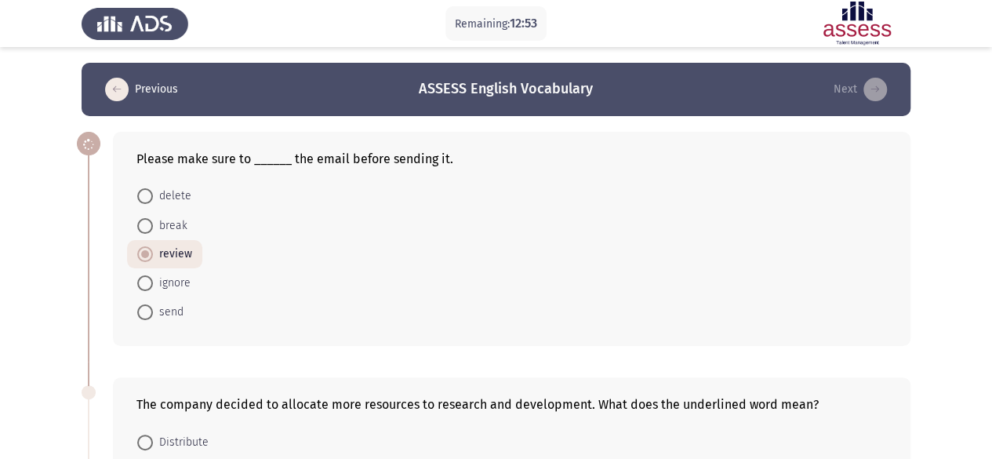
click at [639, 271] on form "delete break review ignore send" at bounding box center [511, 253] width 751 height 145
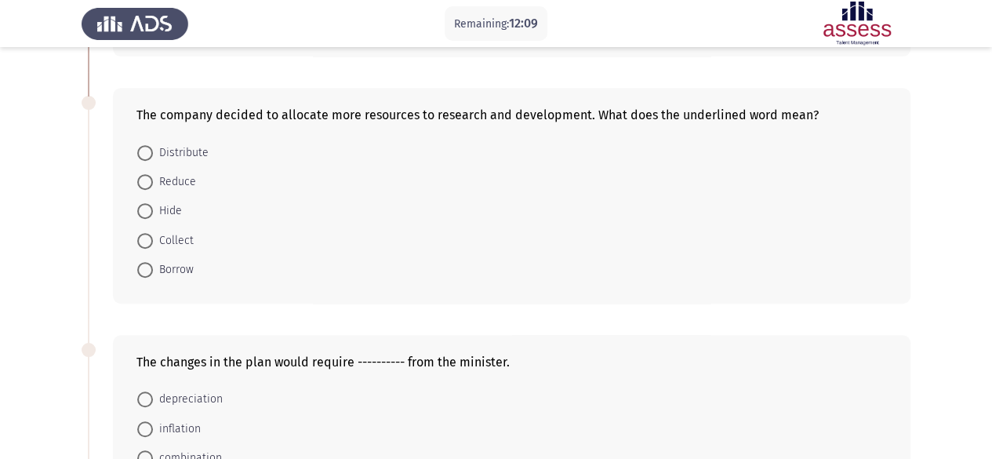
scroll to position [303, 0]
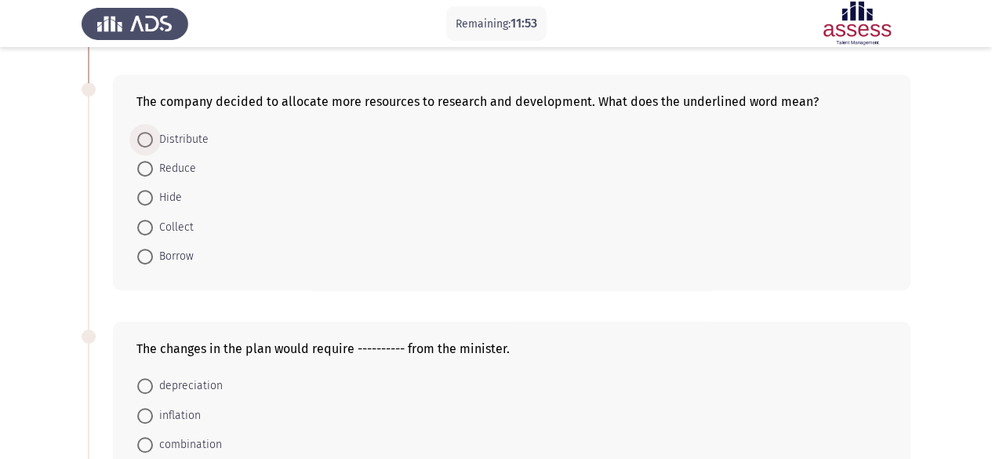
click at [144, 135] on span at bounding box center [145, 140] width 16 height 16
click at [144, 135] on input "Distribute" at bounding box center [145, 140] width 16 height 16
radio input "true"
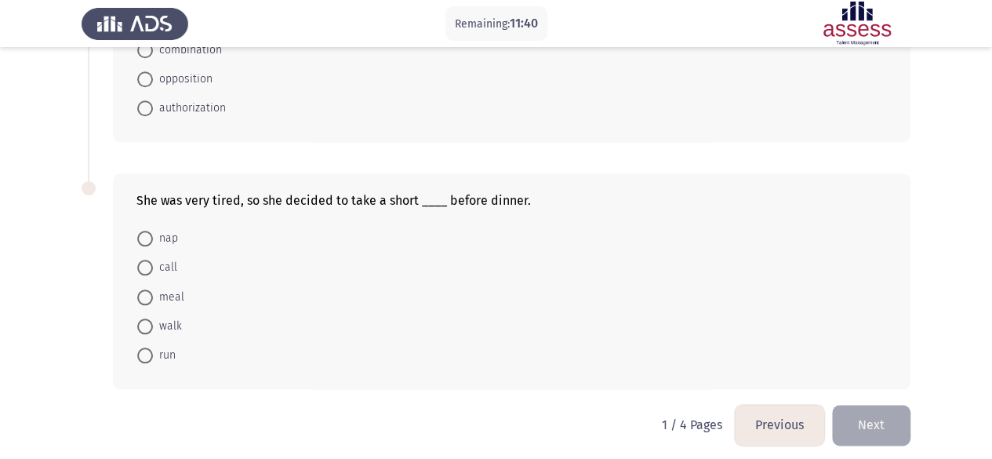
scroll to position [698, 0]
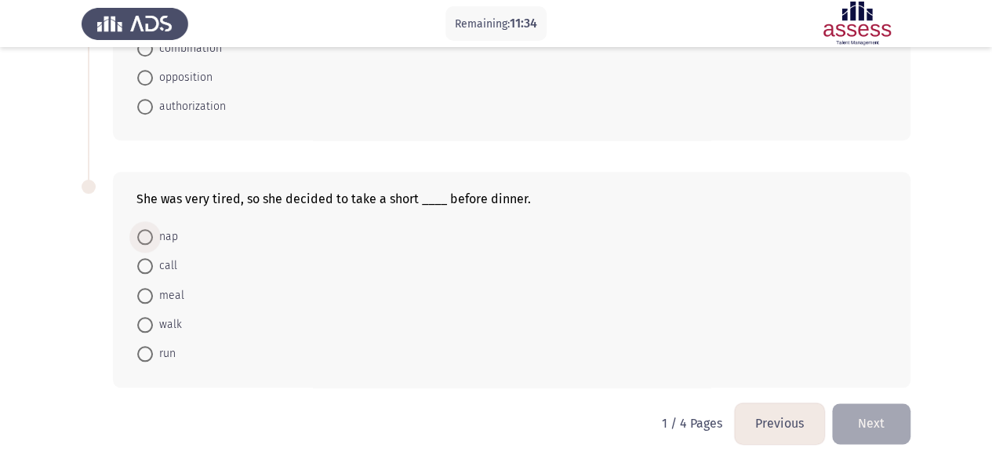
click at [147, 232] on span at bounding box center [145, 237] width 16 height 16
click at [147, 232] on input "nap" at bounding box center [145, 237] width 16 height 16
radio input "true"
click at [163, 156] on div "She was very tired, so she decided to take a short ____ before dinner. nap call…" at bounding box center [496, 279] width 829 height 246
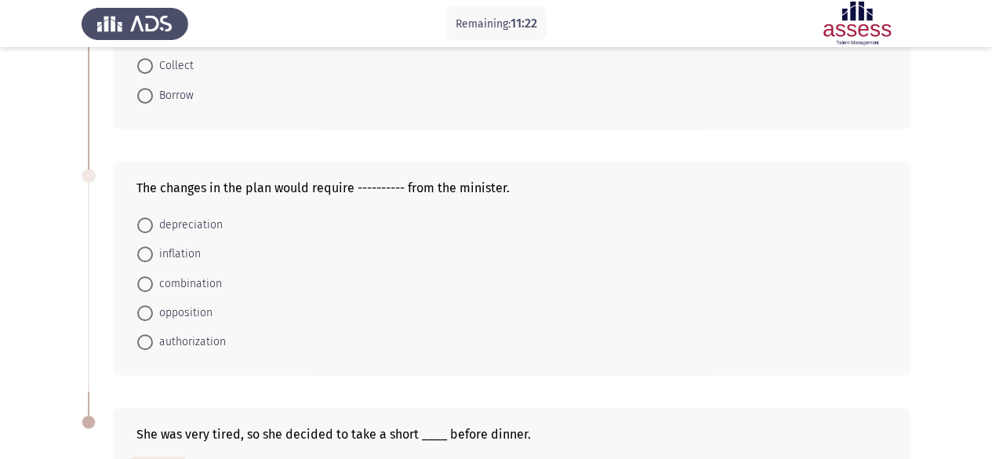
scroll to position [468, 0]
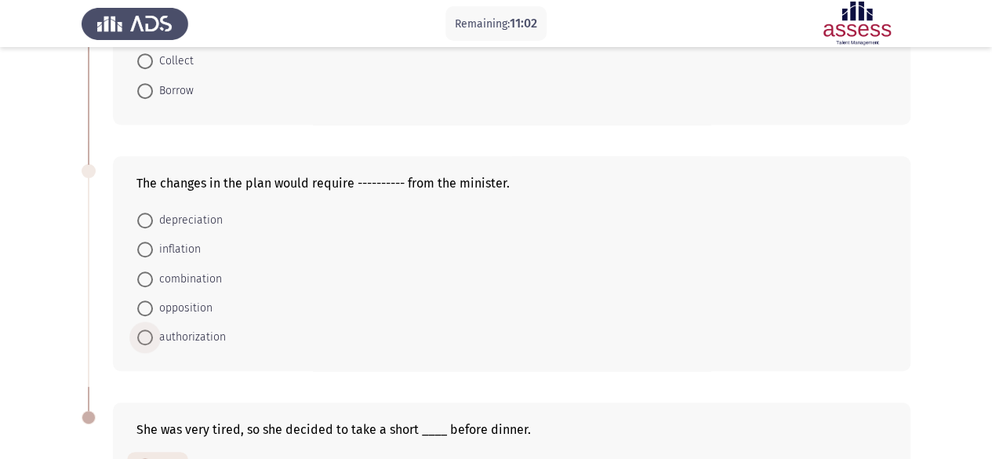
click at [144, 333] on span at bounding box center [145, 337] width 16 height 16
click at [144, 333] on input "authorization" at bounding box center [145, 337] width 16 height 16
radio input "true"
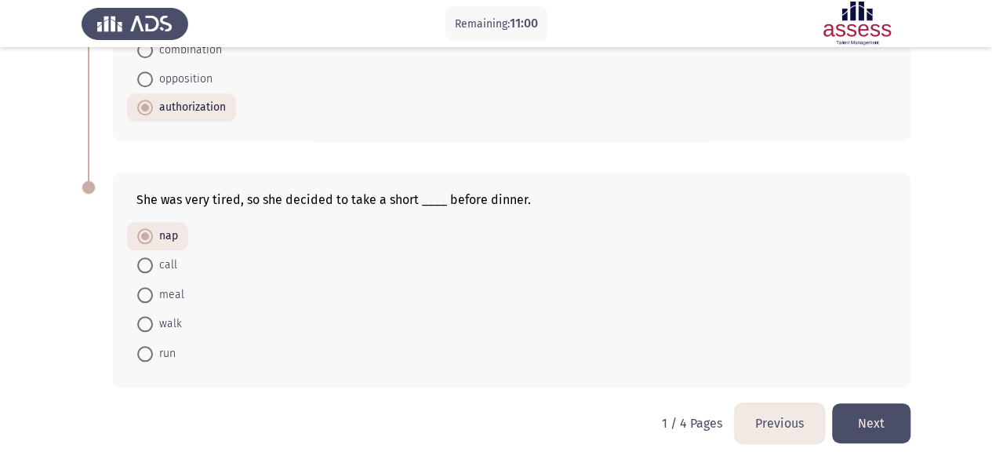
click at [897, 403] on button "Next" at bounding box center [871, 423] width 78 height 40
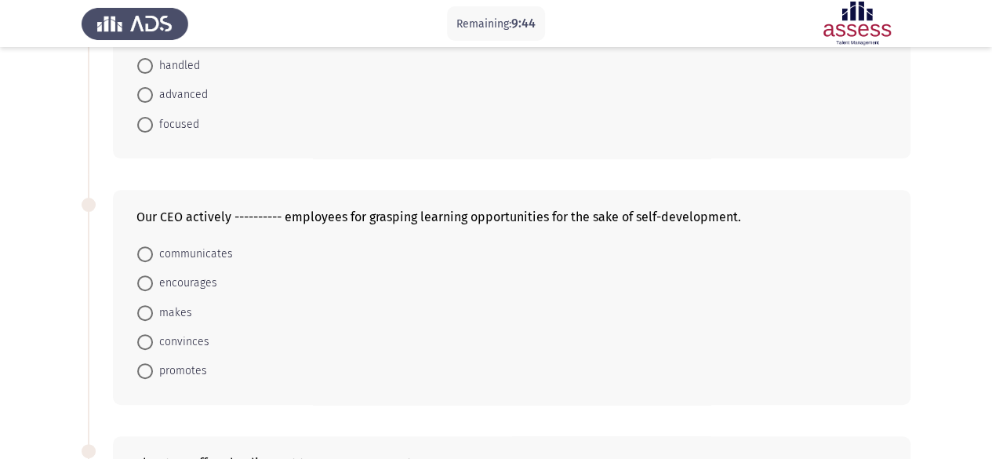
scroll to position [155, 0]
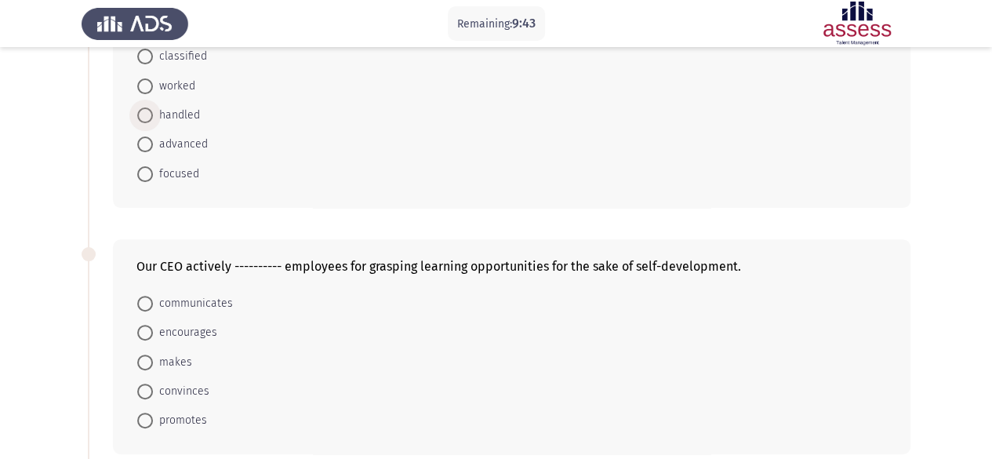
click at [144, 111] on span at bounding box center [145, 115] width 16 height 16
click at [144, 111] on input "handled" at bounding box center [145, 115] width 16 height 16
radio input "true"
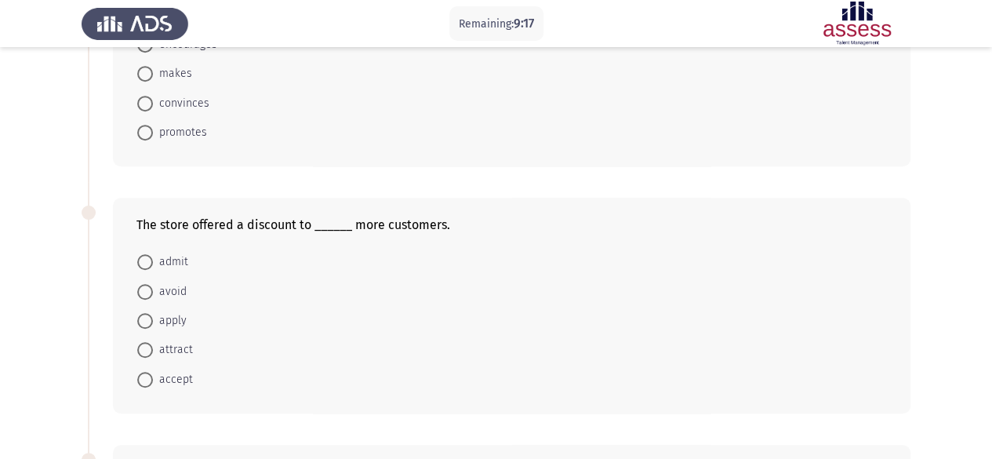
scroll to position [449, 0]
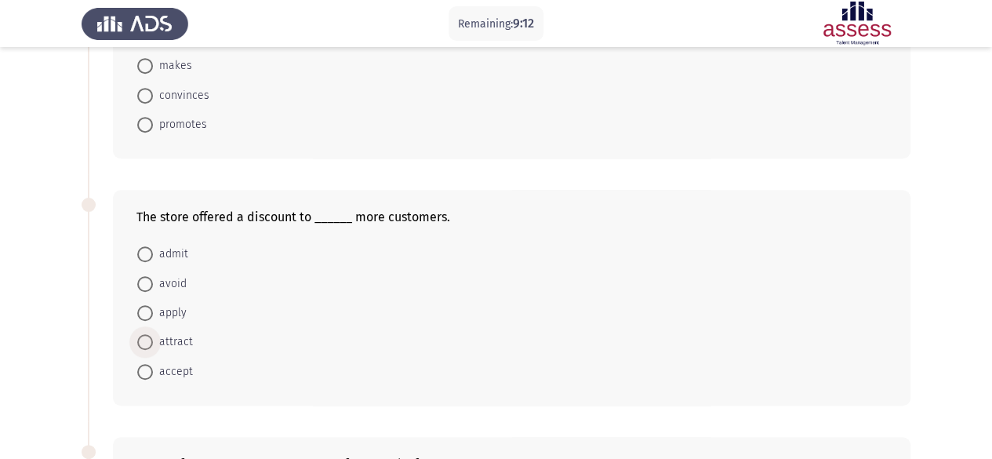
click at [147, 335] on span at bounding box center [145, 342] width 16 height 16
click at [147, 335] on input "attract" at bounding box center [145, 342] width 16 height 16
radio input "true"
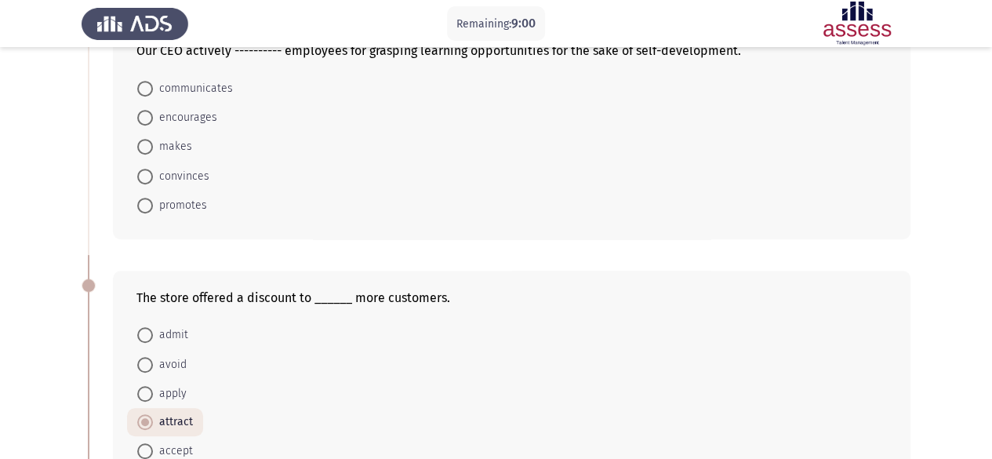
scroll to position [368, 0]
click at [143, 115] on span at bounding box center [145, 119] width 16 height 16
click at [143, 115] on input "encourages" at bounding box center [145, 119] width 16 height 16
radio input "true"
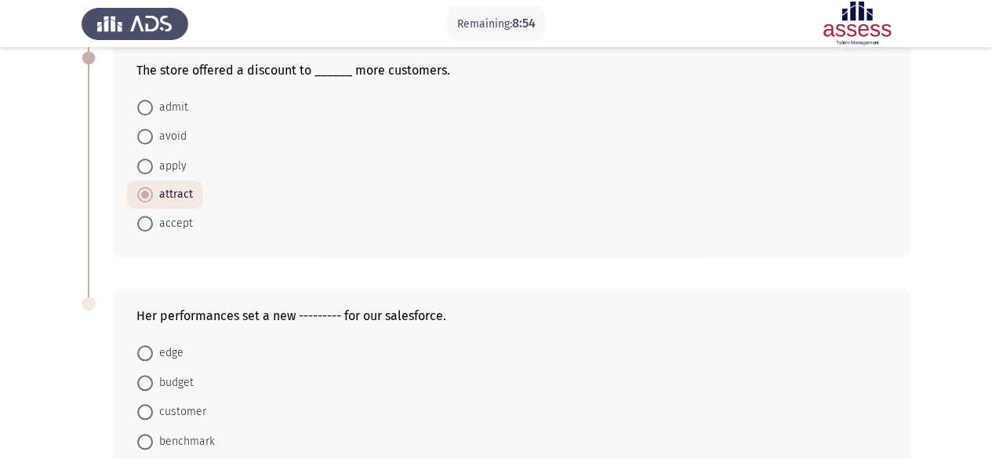
scroll to position [712, 0]
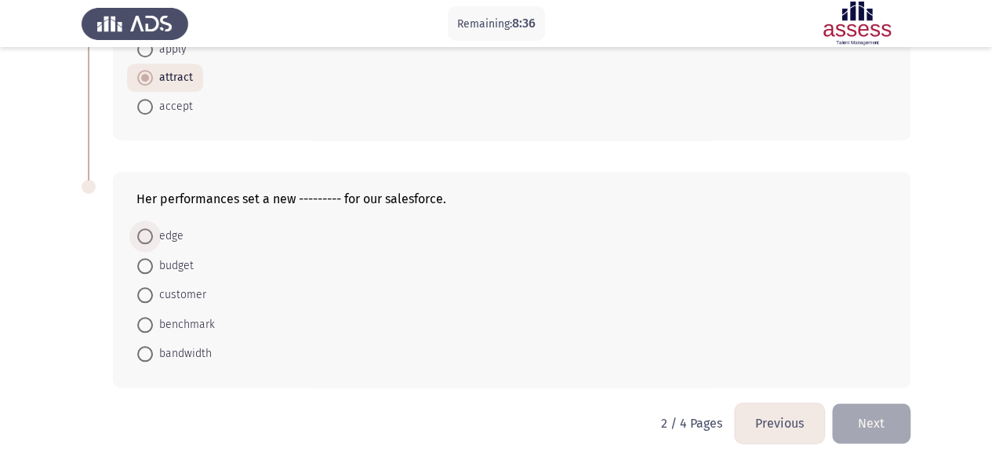
click at [146, 229] on span at bounding box center [145, 236] width 16 height 16
click at [146, 229] on input "edge" at bounding box center [145, 236] width 16 height 16
radio input "true"
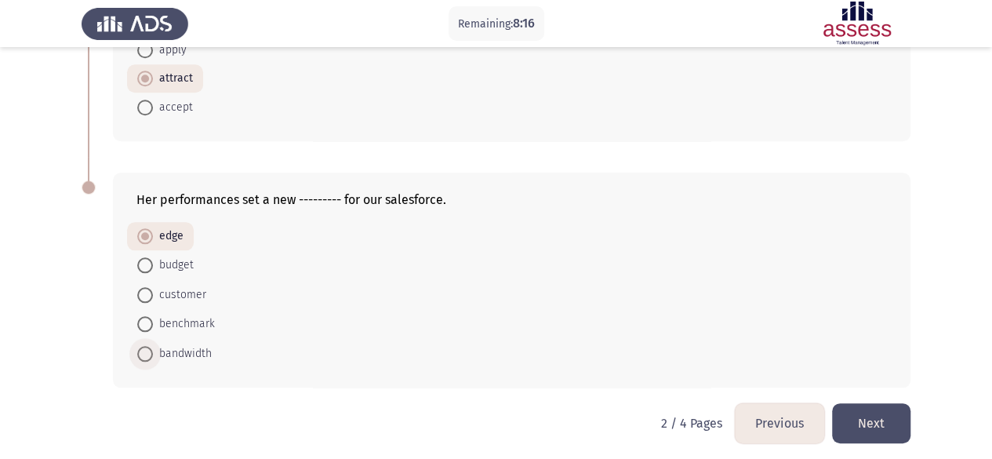
click at [141, 352] on span at bounding box center [145, 354] width 16 height 16
click at [141, 352] on input "bandwidth" at bounding box center [145, 354] width 16 height 16
radio input "true"
click at [859, 415] on button "Next" at bounding box center [871, 423] width 78 height 40
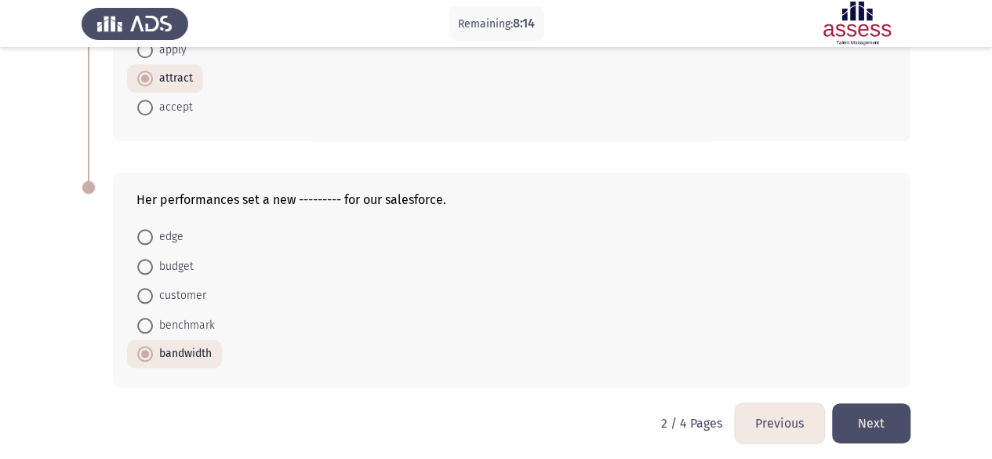
scroll to position [0, 0]
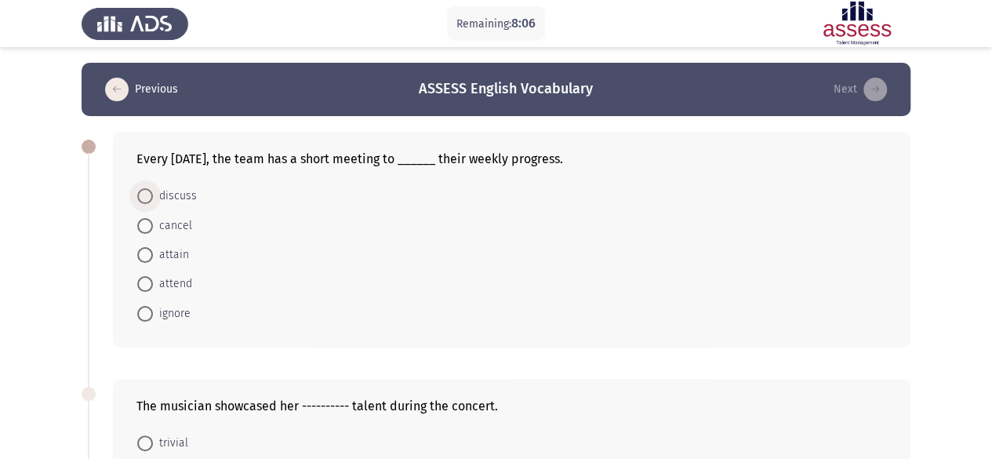
click at [147, 198] on span at bounding box center [145, 196] width 16 height 16
click at [147, 198] on input "discuss" at bounding box center [145, 196] width 16 height 16
radio input "true"
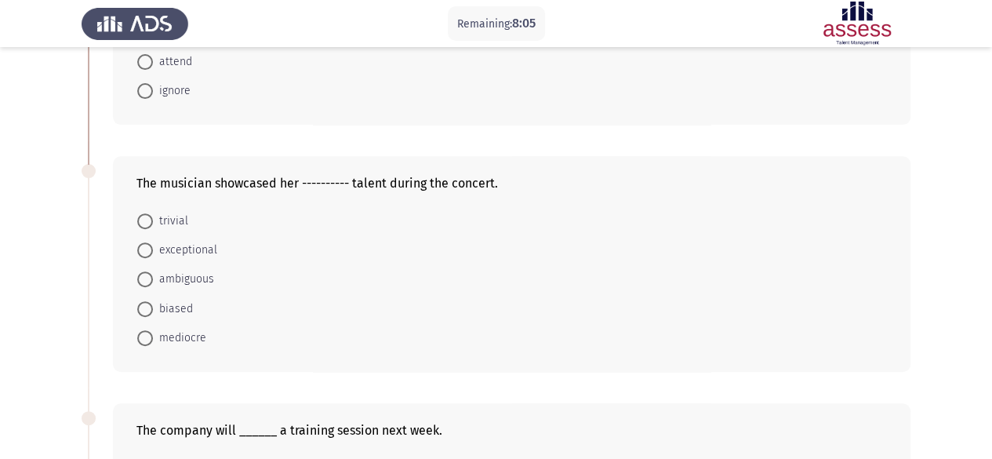
scroll to position [225, 0]
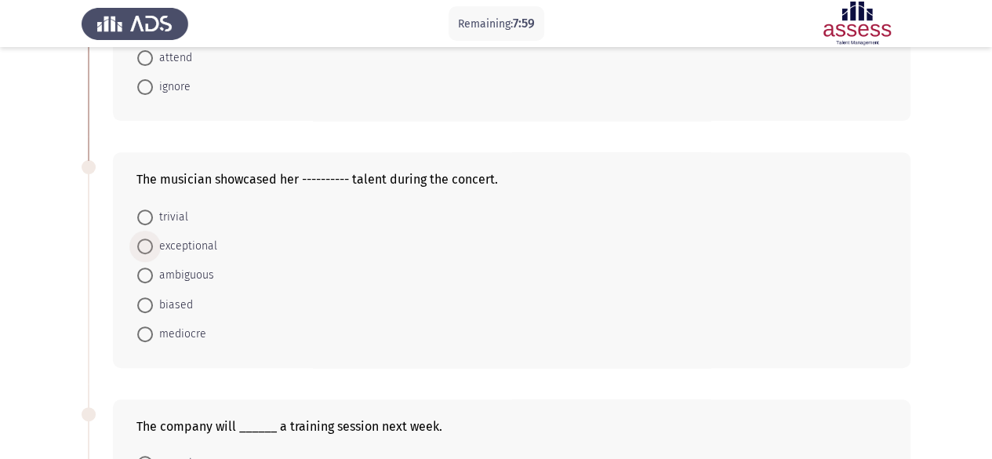
click at [146, 242] on span at bounding box center [145, 246] width 16 height 16
click at [146, 242] on input "exceptional" at bounding box center [145, 246] width 16 height 16
radio input "true"
click at [144, 238] on span at bounding box center [145, 246] width 16 height 16
click at [144, 238] on input "exceptional" at bounding box center [145, 246] width 16 height 16
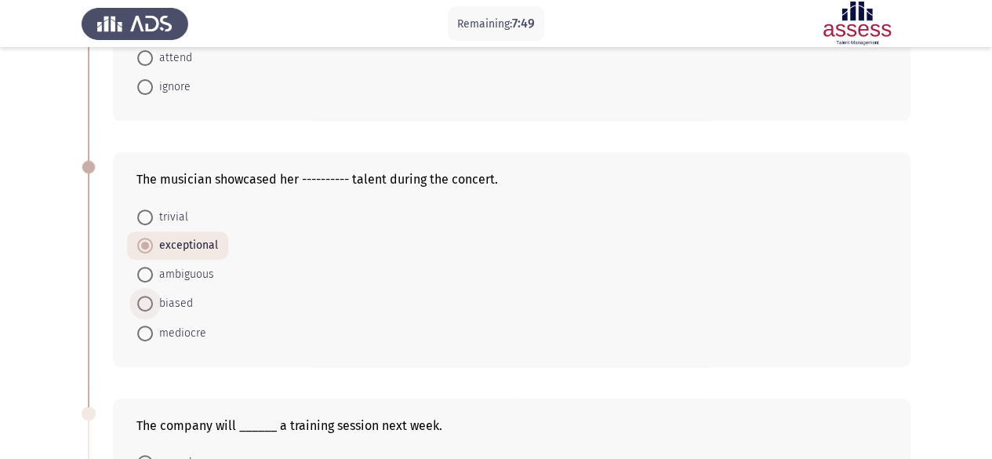
click at [137, 304] on span at bounding box center [145, 304] width 16 height 16
click at [137, 304] on input "biased" at bounding box center [145, 304] width 16 height 16
radio input "true"
click at [146, 238] on span at bounding box center [145, 246] width 16 height 16
click at [146, 238] on input "exceptional" at bounding box center [145, 246] width 16 height 16
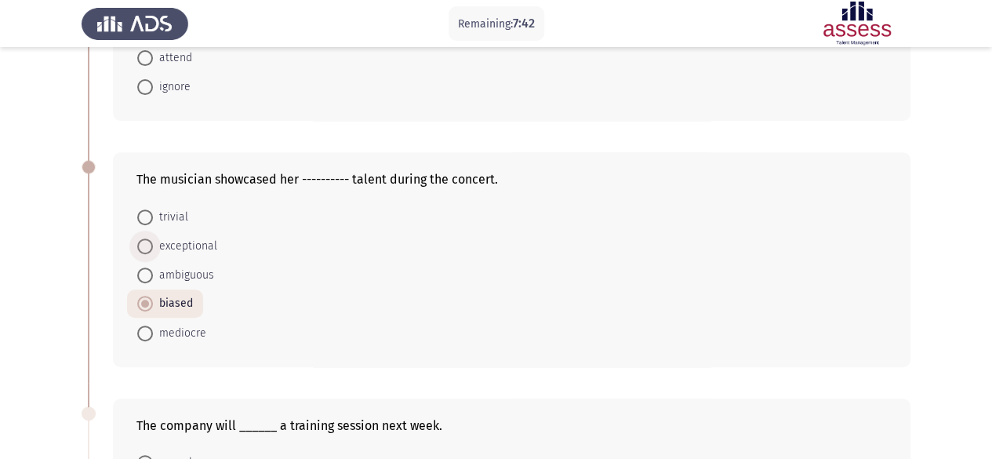
radio input "true"
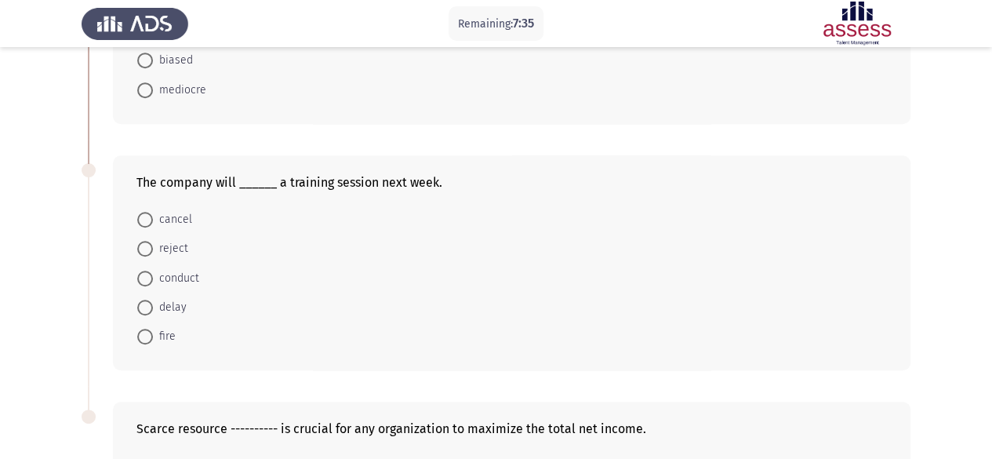
scroll to position [473, 0]
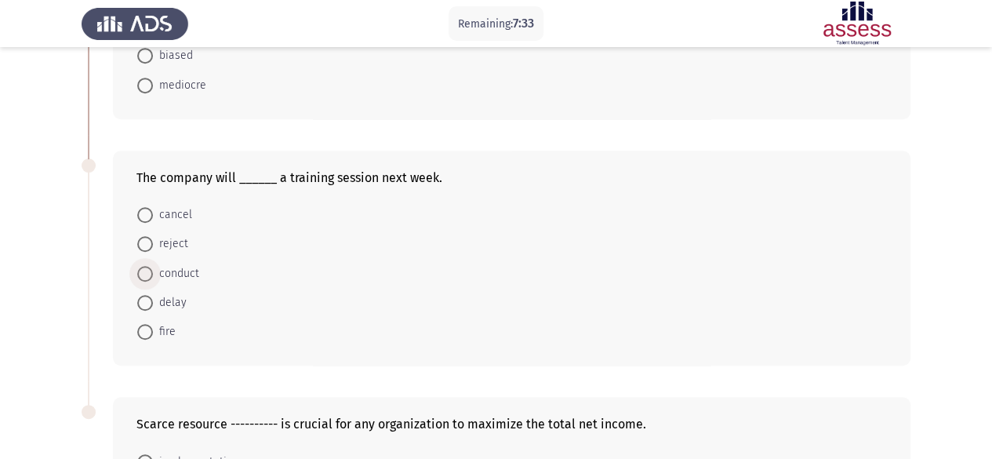
click at [144, 270] on span at bounding box center [145, 274] width 16 height 16
click at [144, 270] on input "conduct" at bounding box center [145, 274] width 16 height 16
radio input "true"
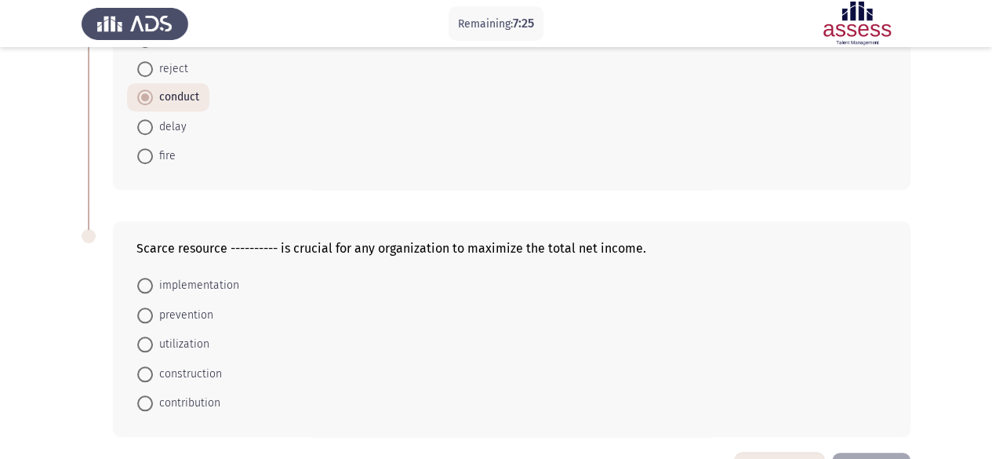
scroll to position [698, 0]
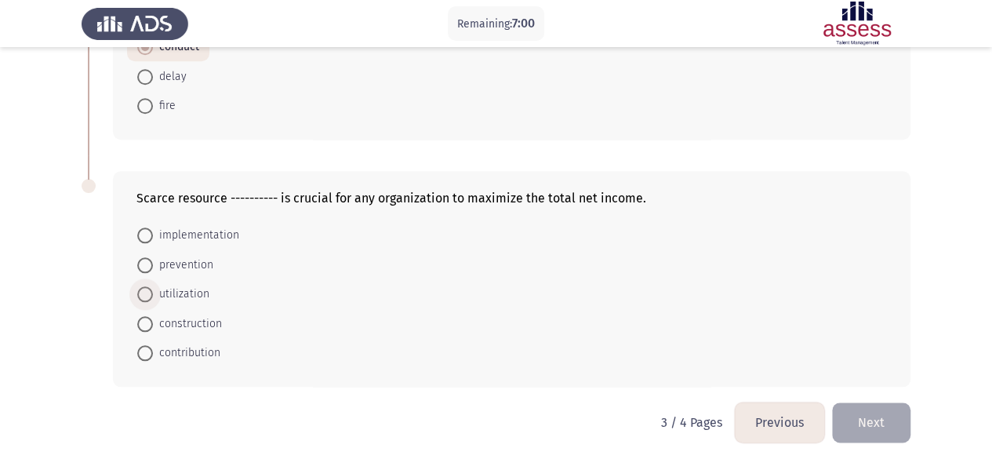
click at [151, 288] on span at bounding box center [145, 294] width 16 height 16
click at [151, 288] on input "utilization" at bounding box center [145, 294] width 16 height 16
radio input "true"
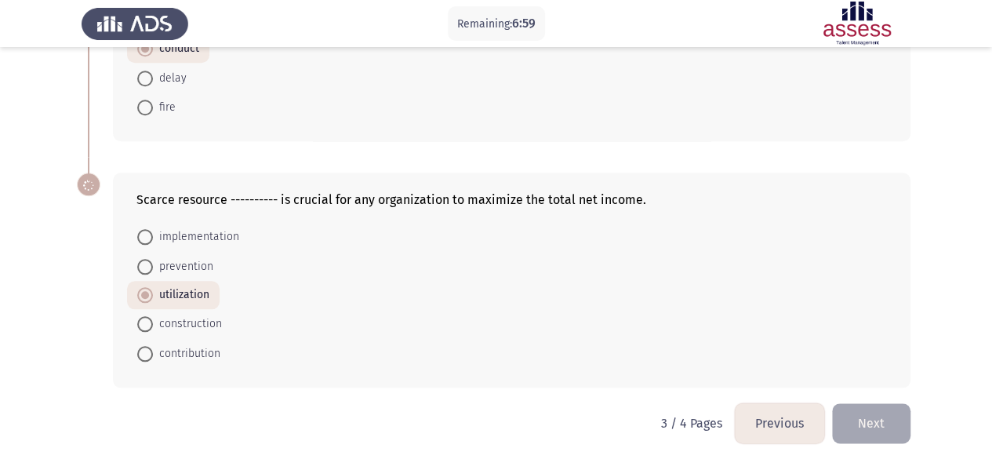
click at [363, 150] on div "The company will ______ a training session next week. cancel reject conduct del…" at bounding box center [496, 34] width 829 height 246
click at [874, 411] on button "Next" at bounding box center [871, 423] width 78 height 40
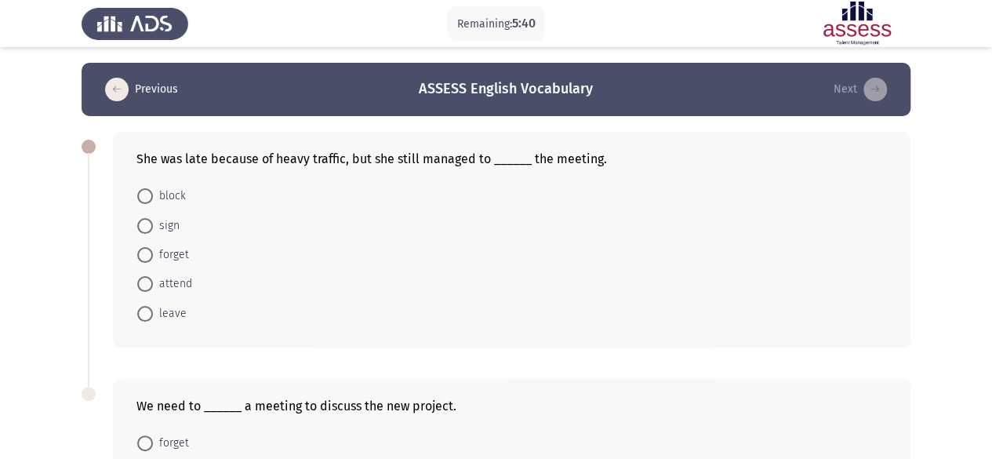
scroll to position [1, 0]
click at [151, 281] on span at bounding box center [145, 283] width 16 height 16
click at [151, 281] on input "attend" at bounding box center [145, 283] width 16 height 16
radio input "true"
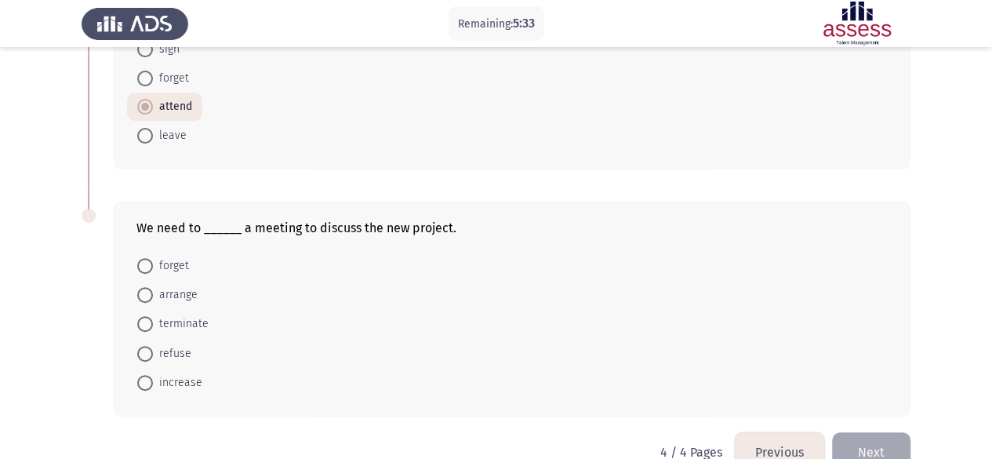
scroll to position [209, 0]
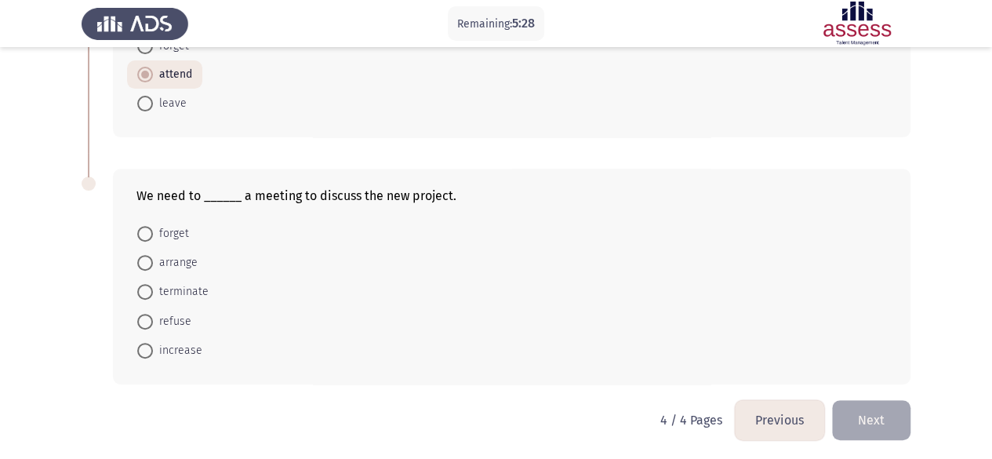
click at [142, 260] on span at bounding box center [145, 263] width 16 height 16
click at [142, 260] on input "arrange" at bounding box center [145, 263] width 16 height 16
radio input "true"
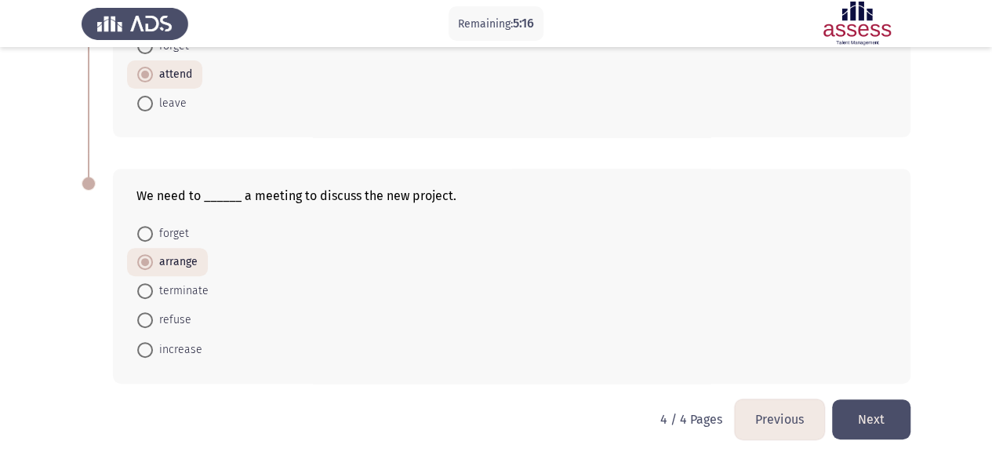
click at [866, 427] on button "Next" at bounding box center [871, 419] width 78 height 40
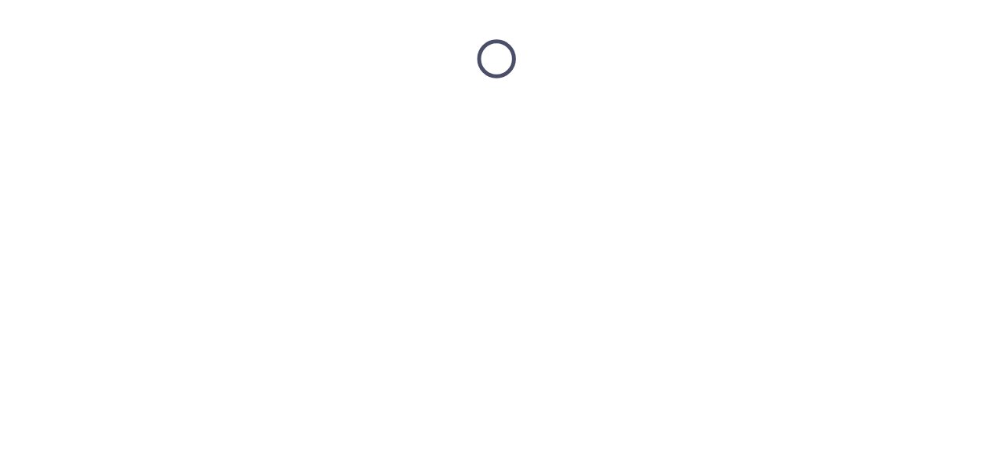
scroll to position [0, 0]
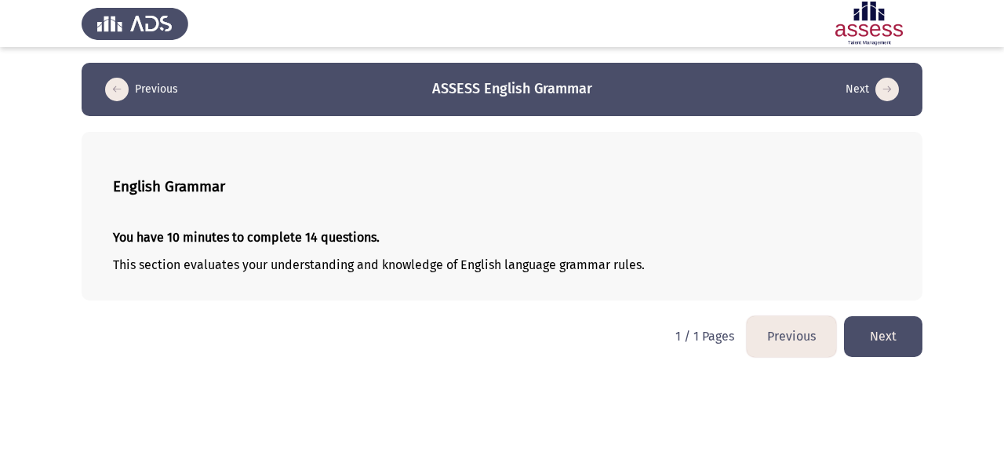
click at [890, 329] on button "Next" at bounding box center [883, 336] width 78 height 40
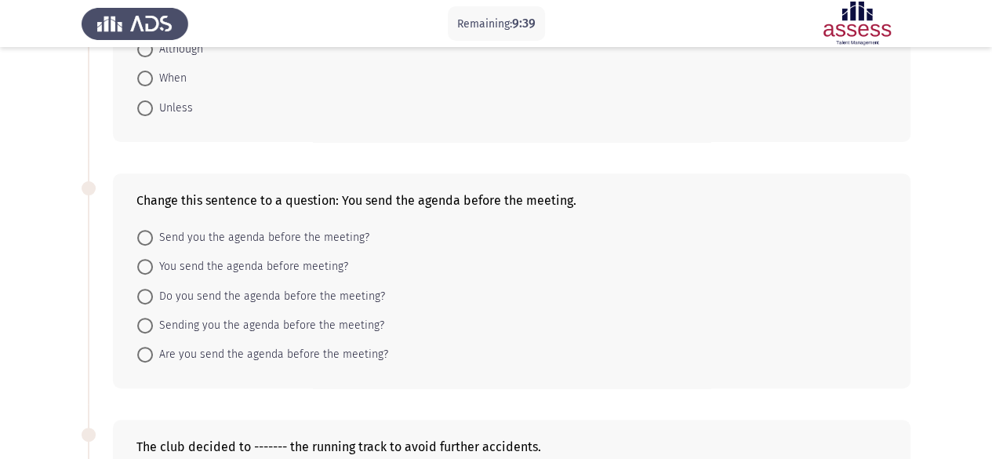
scroll to position [209, 0]
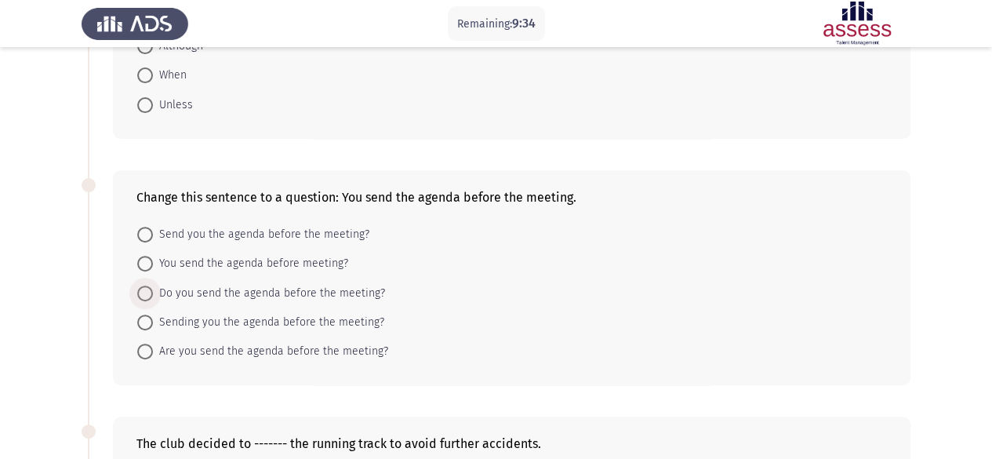
click at [147, 295] on span at bounding box center [145, 294] width 16 height 16
click at [147, 295] on input "Do you send the agenda before the meeting?" at bounding box center [145, 294] width 16 height 16
radio input "true"
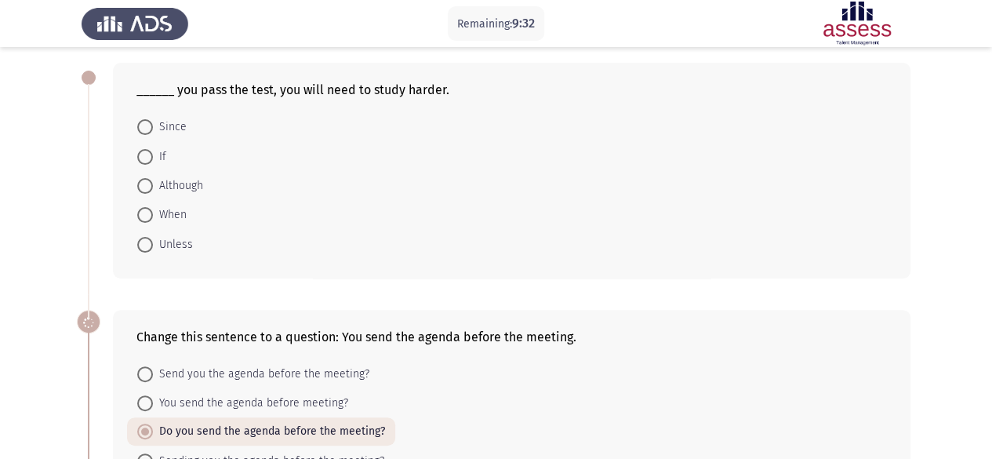
scroll to position [42, 0]
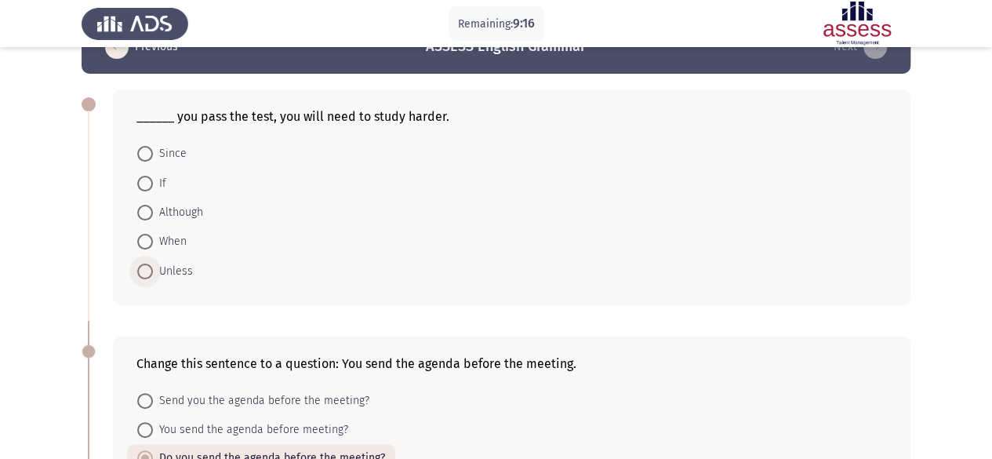
click at [147, 274] on span at bounding box center [145, 272] width 16 height 16
click at [147, 274] on input "Unless" at bounding box center [145, 272] width 16 height 16
radio input "true"
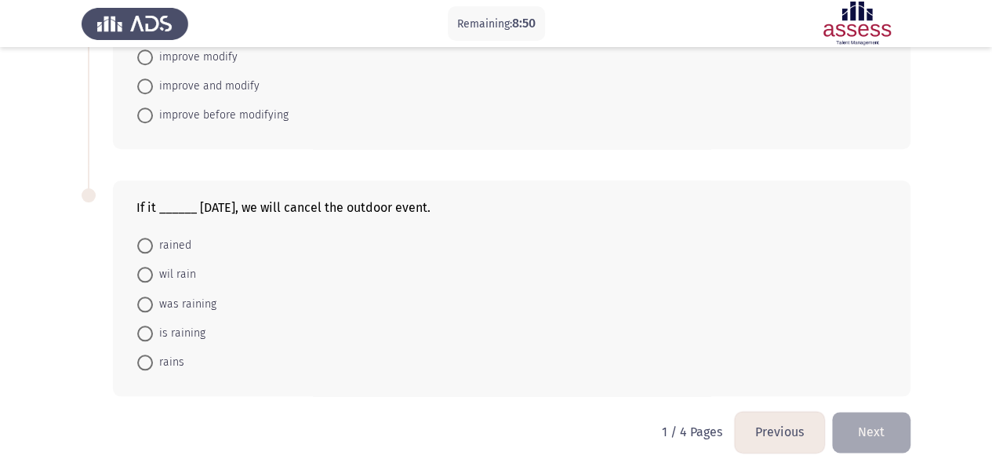
scroll to position [692, 0]
click at [151, 323] on span at bounding box center [145, 331] width 16 height 16
click at [151, 323] on input "is raining" at bounding box center [145, 331] width 16 height 16
radio input "true"
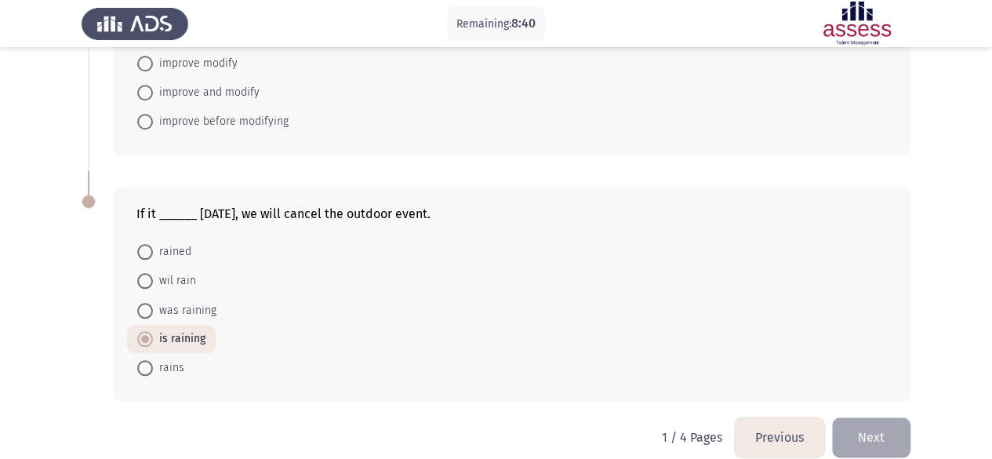
scroll to position [682, 0]
click at [410, 173] on div "If it ______ [DATE], we will cancel the outdoor event. rained wil rain was rain…" at bounding box center [496, 295] width 829 height 246
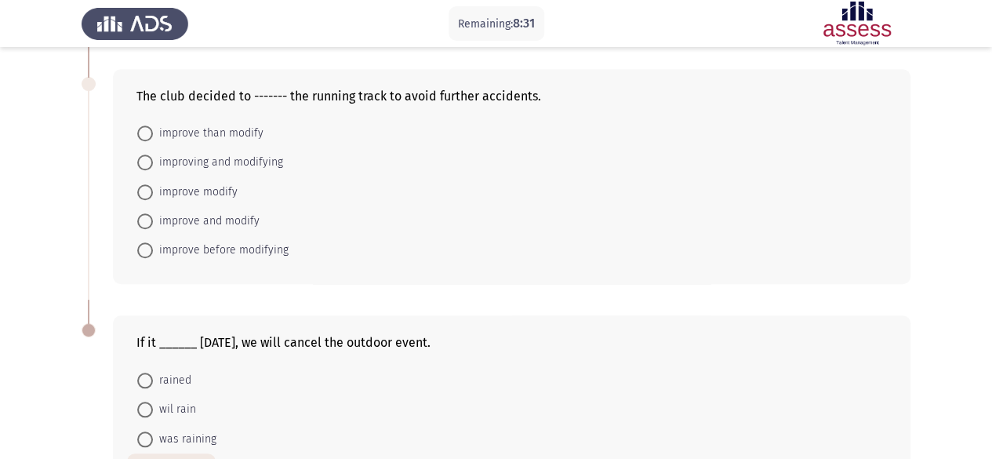
scroll to position [515, 0]
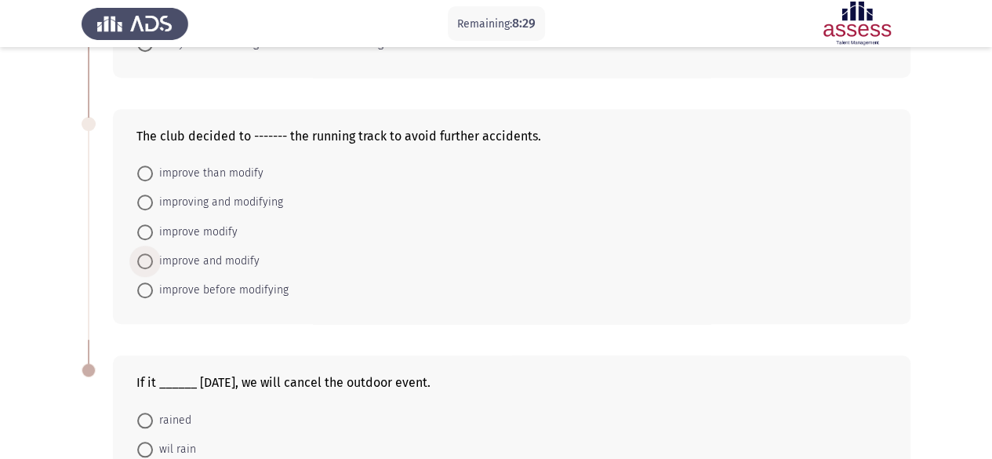
click at [155, 257] on span "improve and modify" at bounding box center [206, 261] width 107 height 19
click at [153, 257] on input "improve and modify" at bounding box center [145, 261] width 16 height 16
radio input "true"
click at [400, 331] on div "The club decided to ------- the running track to avoid further accidents. impro…" at bounding box center [496, 216] width 829 height 246
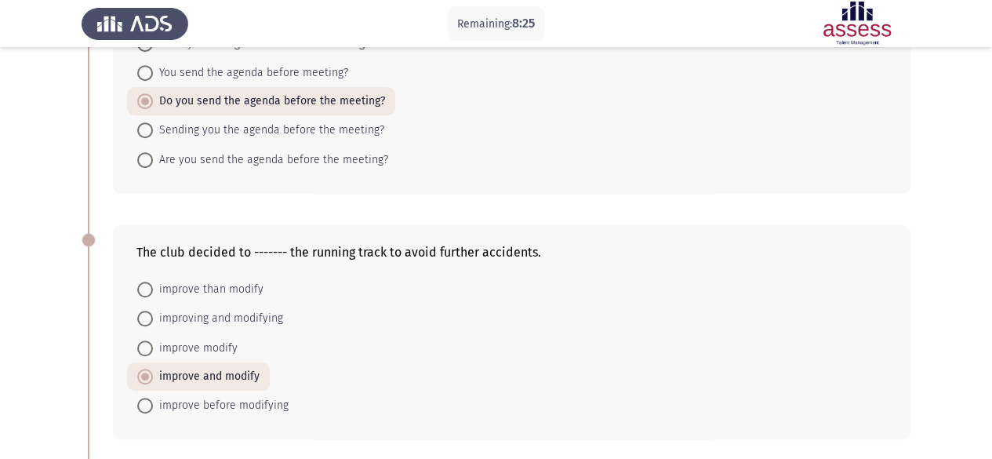
scroll to position [697, 0]
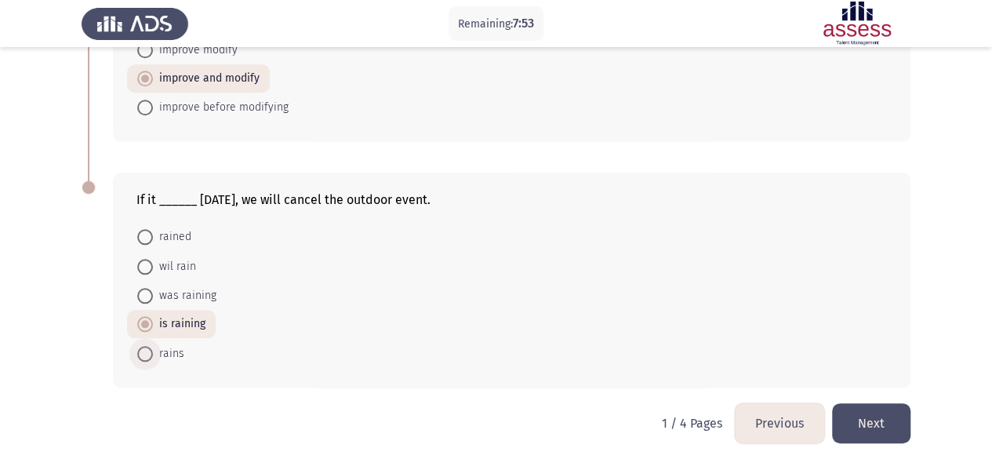
click at [143, 346] on span at bounding box center [145, 354] width 16 height 16
click at [143, 346] on input "rains" at bounding box center [145, 354] width 16 height 16
radio input "true"
click at [200, 377] on div "If it ______ [DATE], we will cancel the outdoor event. rained wil rain was rain…" at bounding box center [512, 280] width 798 height 214
click at [871, 417] on button "Next" at bounding box center [871, 423] width 78 height 40
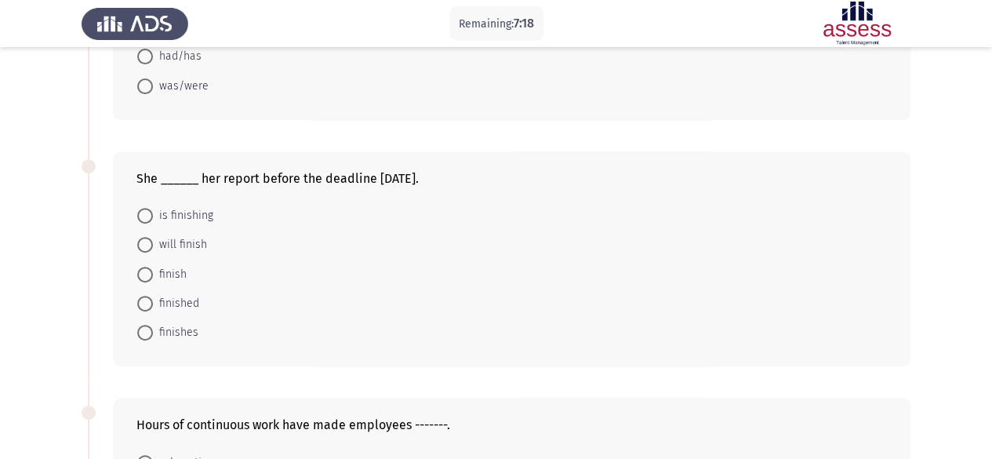
scroll to position [245, 0]
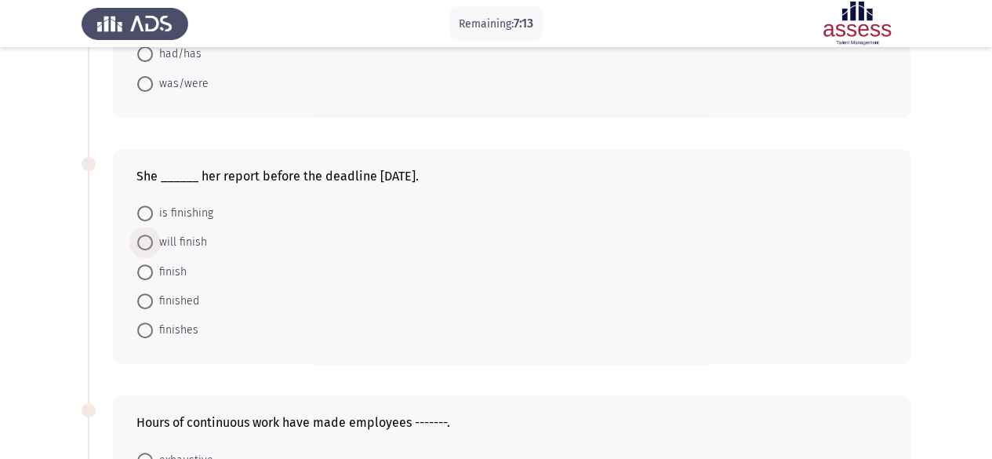
click at [144, 242] on span at bounding box center [145, 243] width 16 height 16
click at [144, 242] on input "will finish" at bounding box center [145, 243] width 16 height 16
radio input "true"
click at [144, 295] on span at bounding box center [145, 301] width 16 height 16
click at [144, 295] on input "finished" at bounding box center [145, 301] width 16 height 16
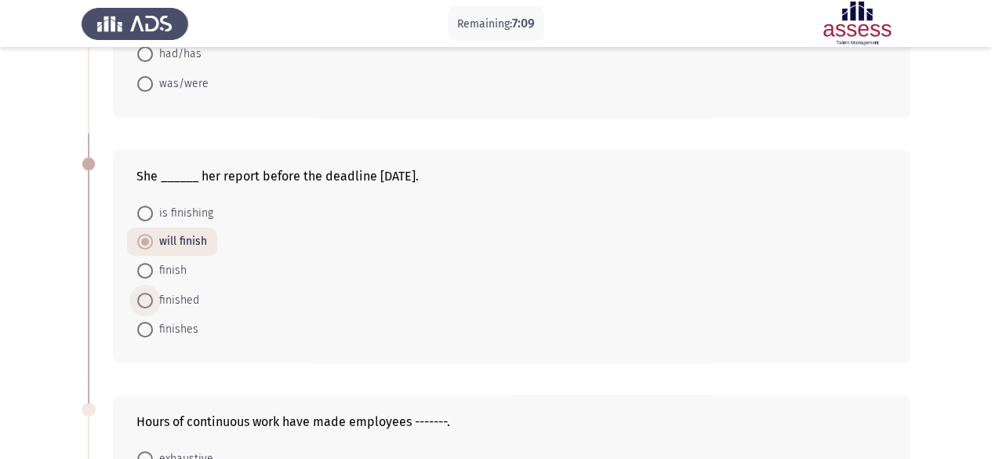
radio input "true"
click at [494, 313] on form "is finishing will finish finish finished finishes" at bounding box center [511, 270] width 751 height 145
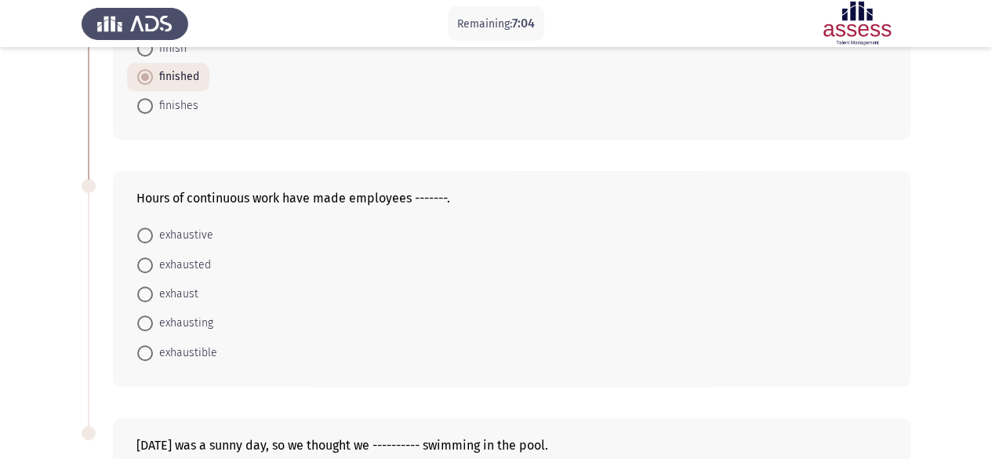
scroll to position [470, 0]
click at [147, 256] on span at bounding box center [145, 264] width 16 height 16
click at [147, 256] on input "exhausted" at bounding box center [145, 264] width 16 height 16
radio input "true"
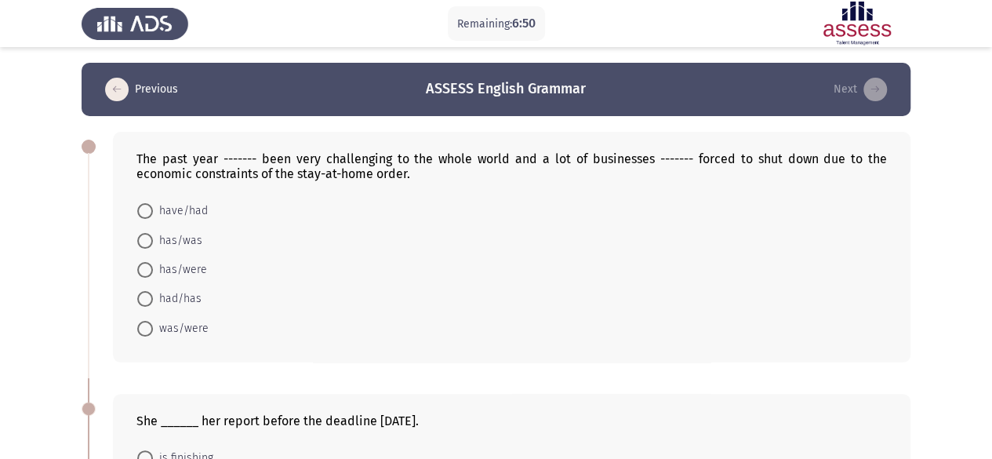
scroll to position [9, 0]
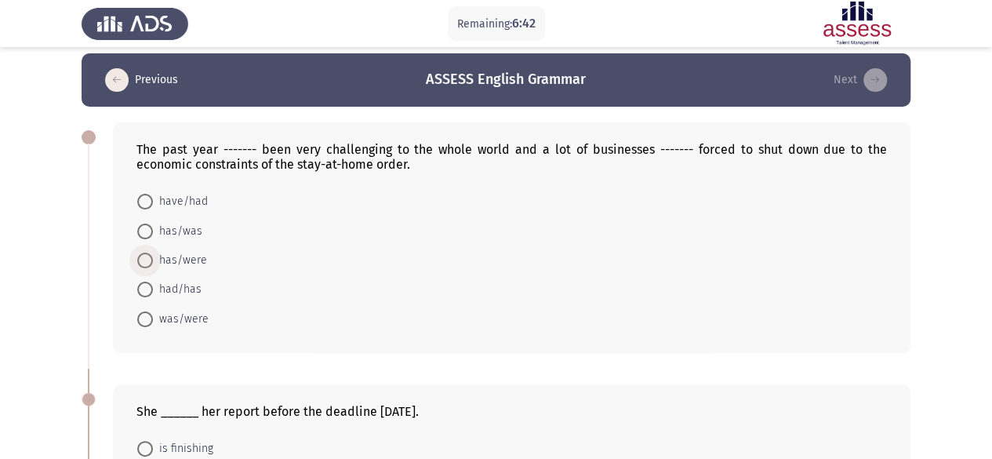
click at [147, 260] on span at bounding box center [145, 261] width 16 height 16
click at [147, 260] on input "has/were" at bounding box center [145, 261] width 16 height 16
radio input "true"
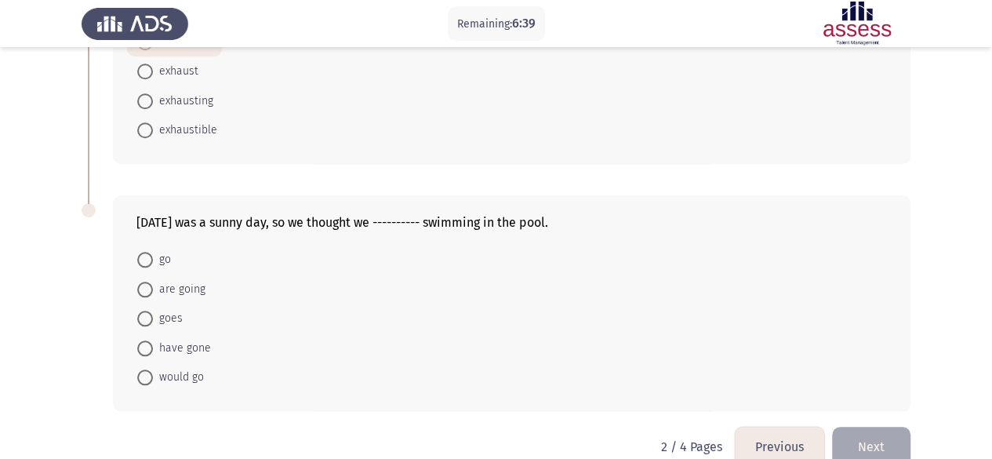
scroll to position [712, 0]
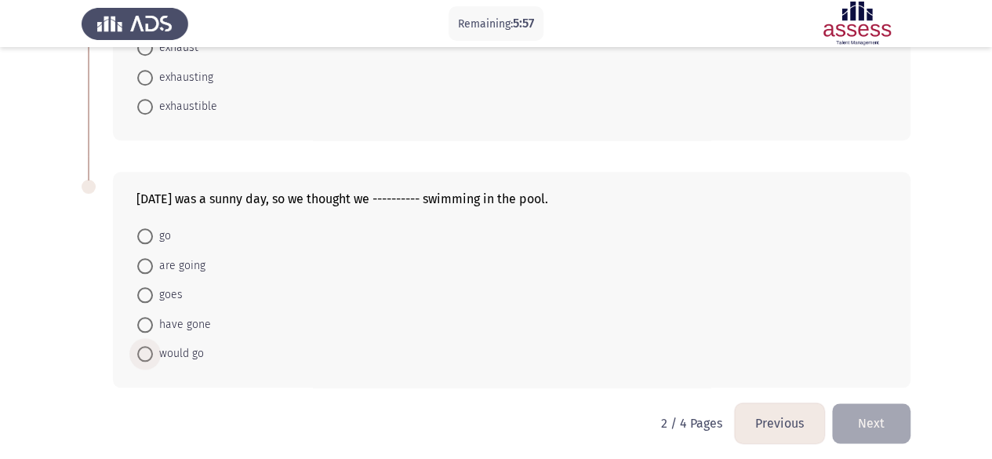
click at [150, 351] on span at bounding box center [145, 354] width 16 height 16
click at [150, 351] on input "would go" at bounding box center [145, 354] width 16 height 16
radio input "true"
click at [889, 428] on button "Next" at bounding box center [871, 423] width 78 height 40
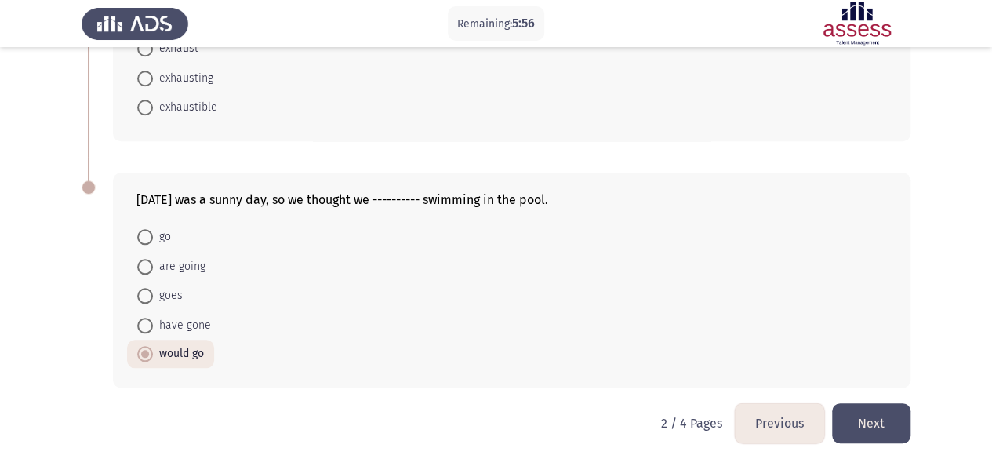
scroll to position [0, 0]
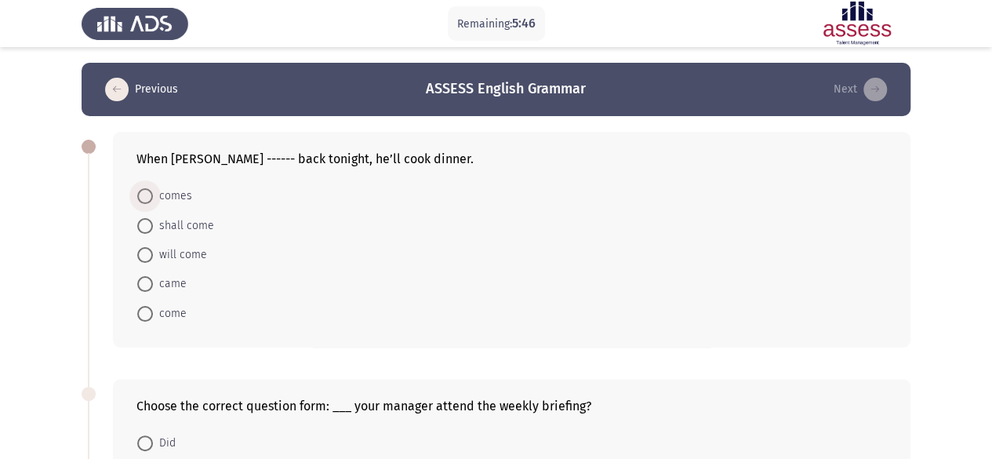
click at [147, 193] on span at bounding box center [145, 196] width 16 height 16
click at [147, 193] on input "comes" at bounding box center [145, 196] width 16 height 16
radio input "true"
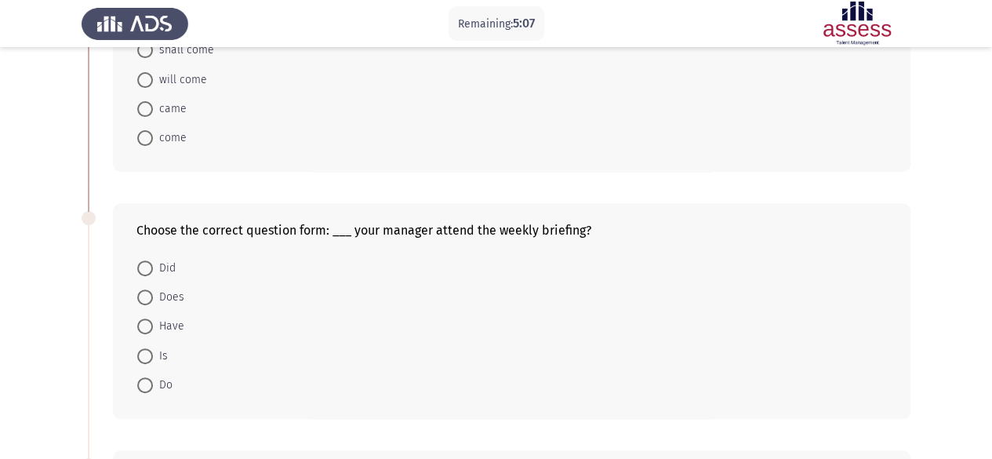
scroll to position [175, 0]
click at [144, 296] on span at bounding box center [145, 297] width 16 height 16
click at [144, 296] on input "Does" at bounding box center [145, 297] width 16 height 16
radio input "true"
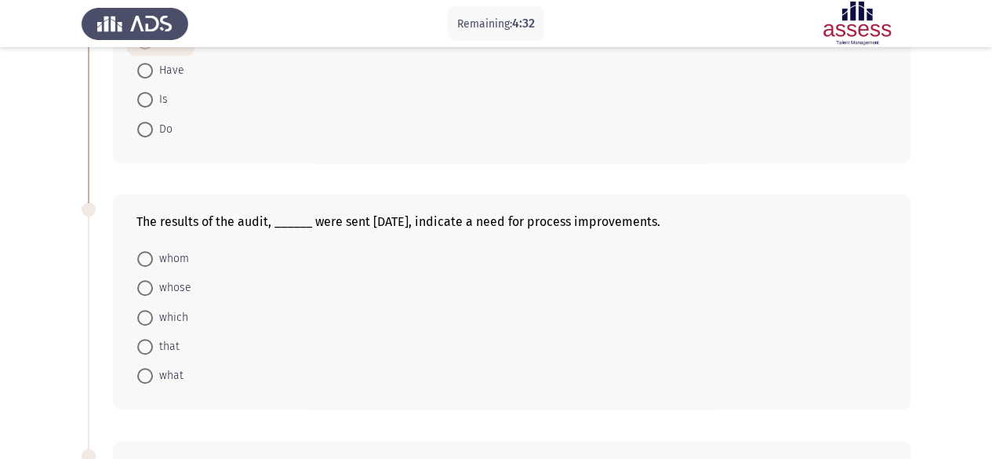
scroll to position [439, 0]
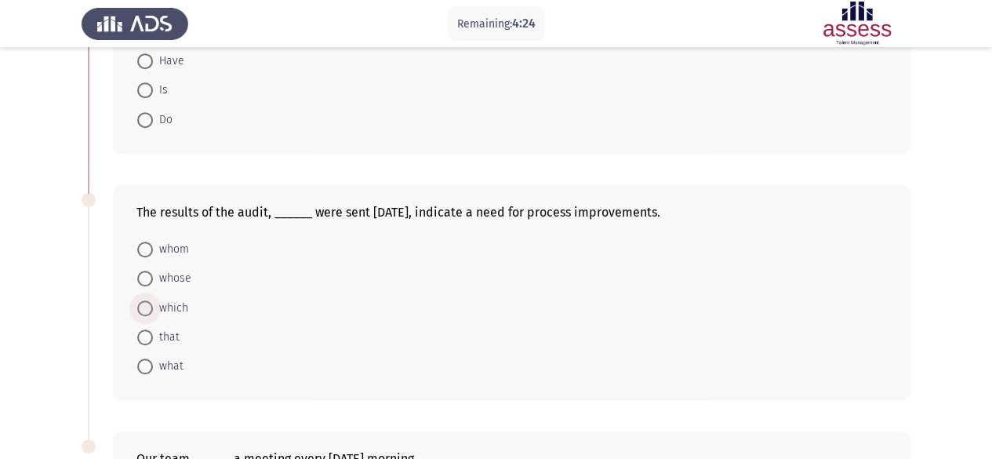
click at [144, 300] on span at bounding box center [145, 308] width 16 height 16
click at [144, 300] on input "which" at bounding box center [145, 308] width 16 height 16
radio input "true"
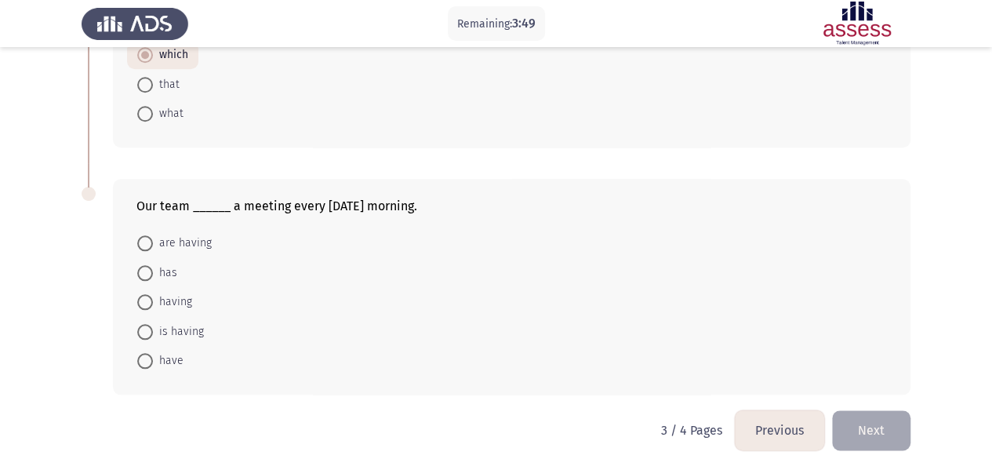
scroll to position [698, 0]
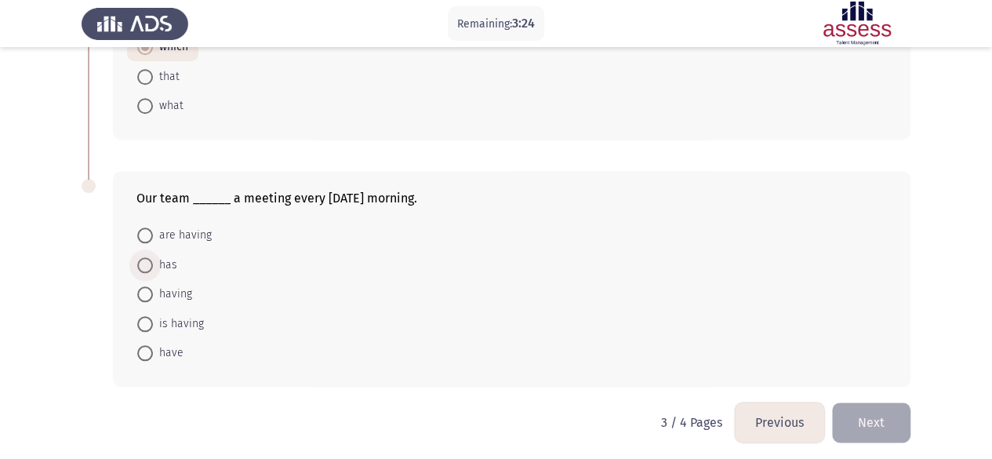
click at [147, 264] on span at bounding box center [145, 265] width 16 height 16
click at [147, 264] on input "has" at bounding box center [145, 265] width 16 height 16
radio input "true"
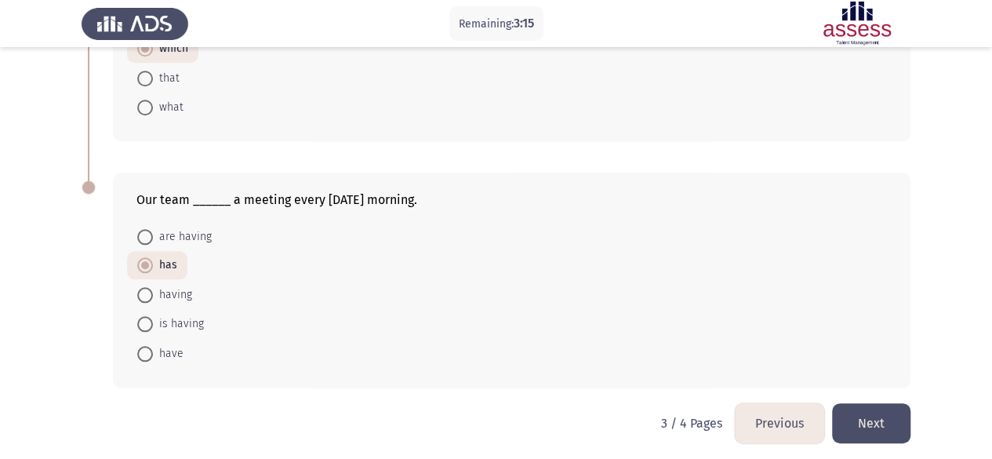
click at [876, 409] on button "Next" at bounding box center [871, 423] width 78 height 40
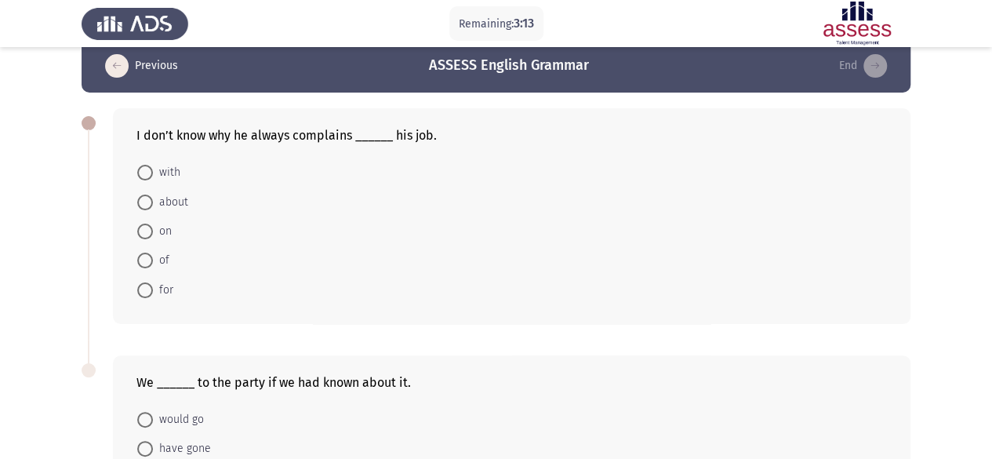
scroll to position [24, 0]
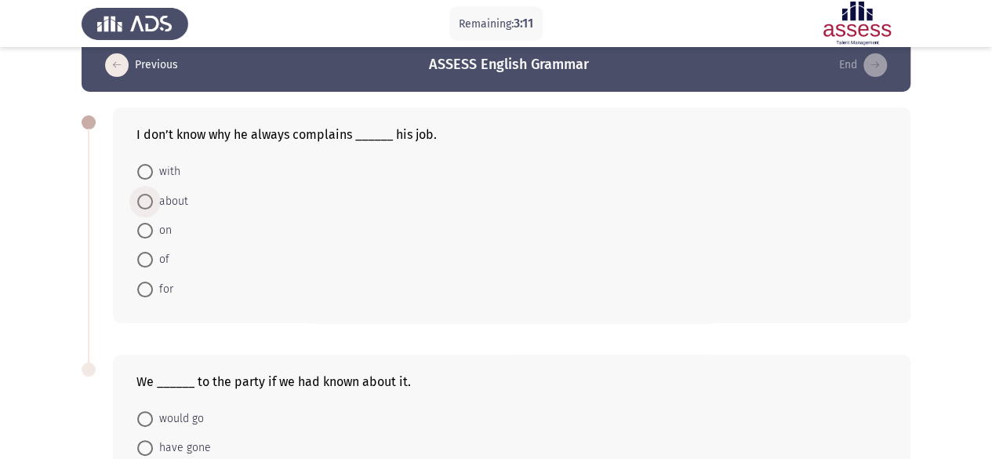
click at [145, 202] on span at bounding box center [145, 202] width 16 height 16
click at [145, 202] on input "about" at bounding box center [145, 202] width 16 height 16
radio input "true"
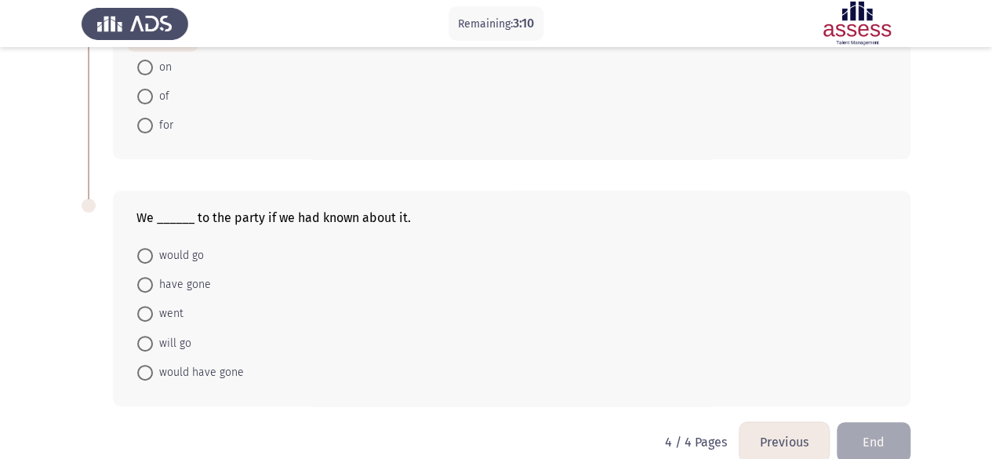
scroll to position [209, 0]
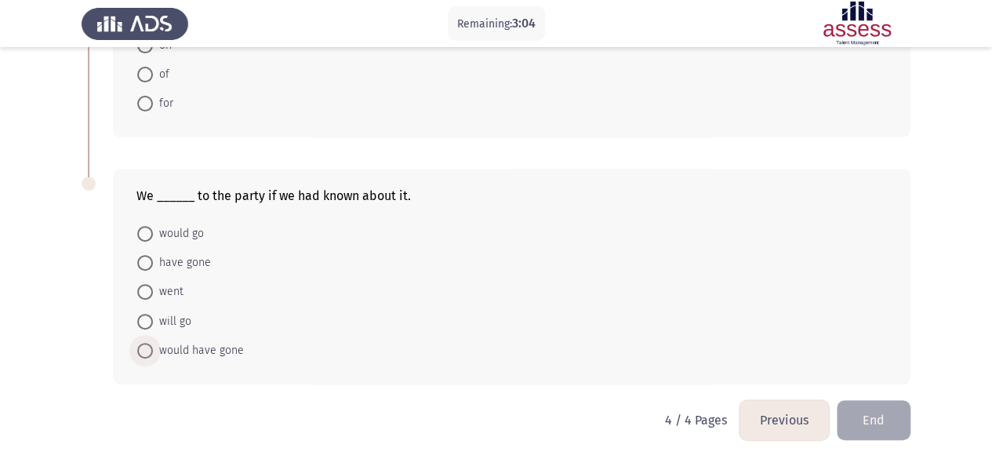
click at [141, 346] on span at bounding box center [145, 351] width 16 height 16
click at [141, 346] on input "would have gone" at bounding box center [145, 351] width 16 height 16
radio input "true"
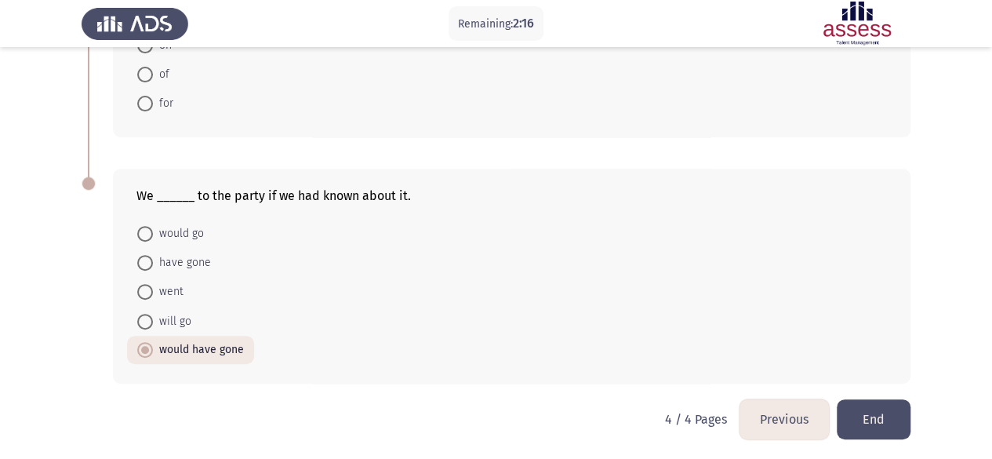
click at [872, 412] on button "End" at bounding box center [874, 419] width 74 height 40
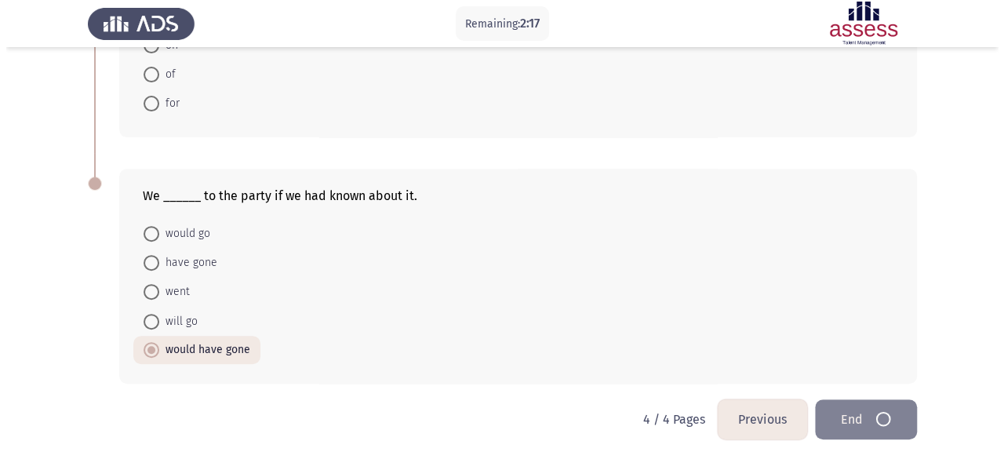
scroll to position [0, 0]
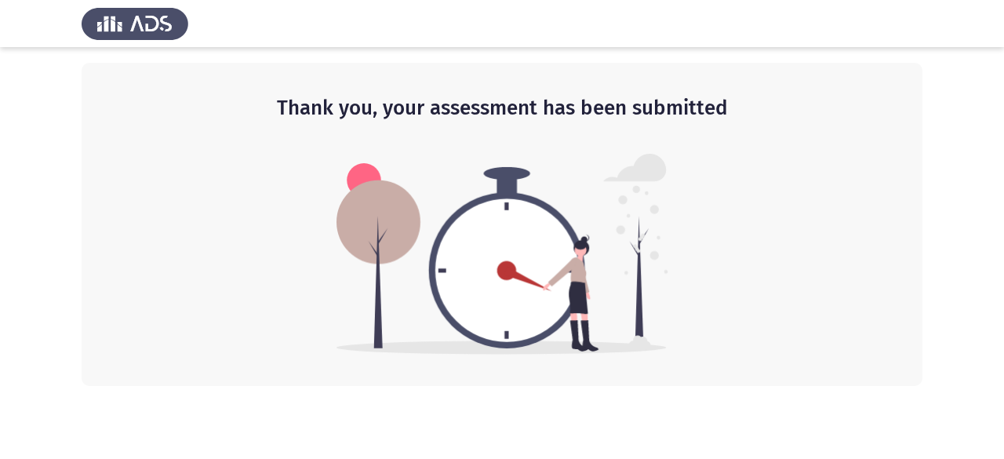
click at [115, 24] on img at bounding box center [135, 24] width 107 height 44
click at [724, 194] on div "Thank you, your assessment has been submitted" at bounding box center [502, 224] width 841 height 323
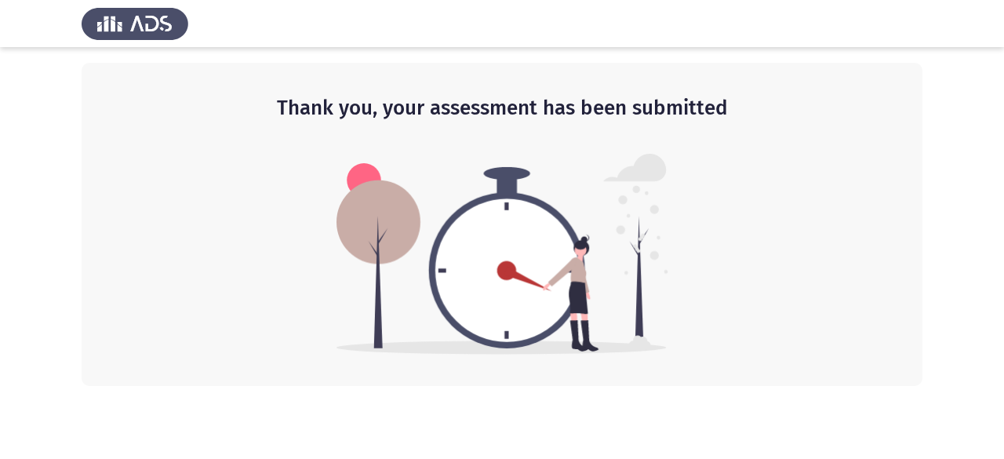
click at [724, 194] on div "Thank you, your assessment has been submitted" at bounding box center [502, 224] width 841 height 323
